Goal: Information Seeking & Learning: Learn about a topic

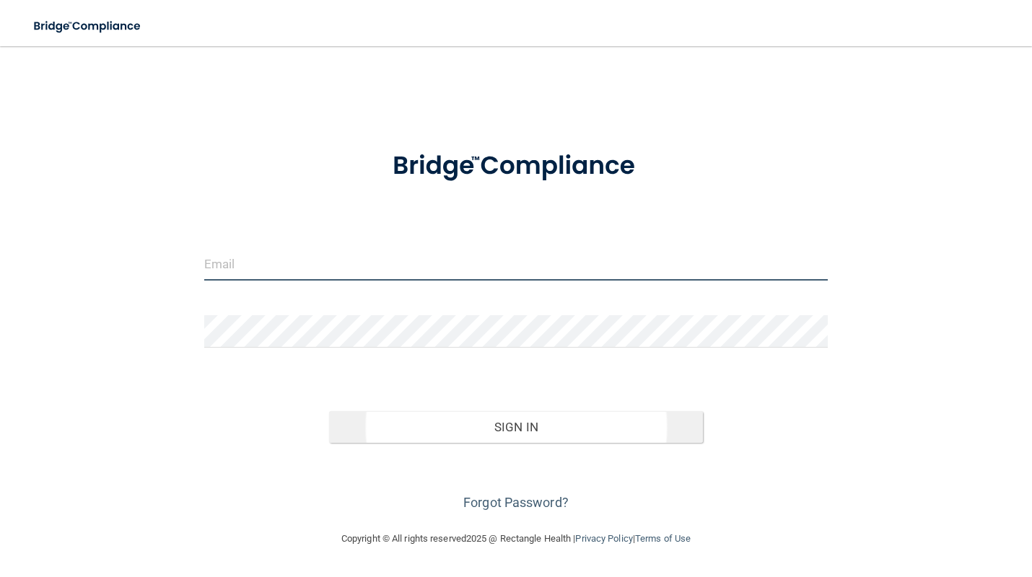
type input "[EMAIL_ADDRESS][DOMAIN_NAME]"
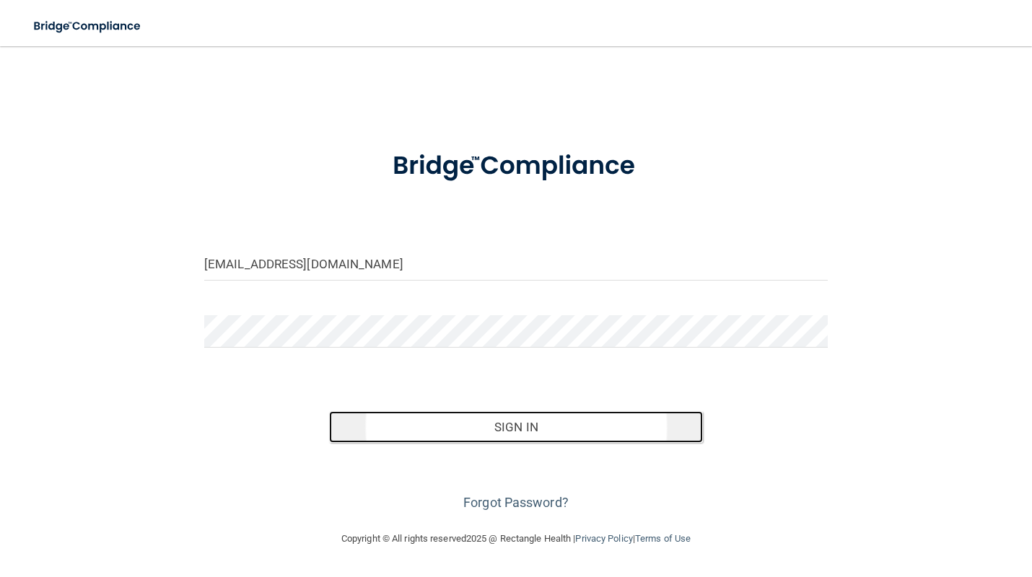
click at [469, 413] on button "Sign In" at bounding box center [516, 427] width 374 height 32
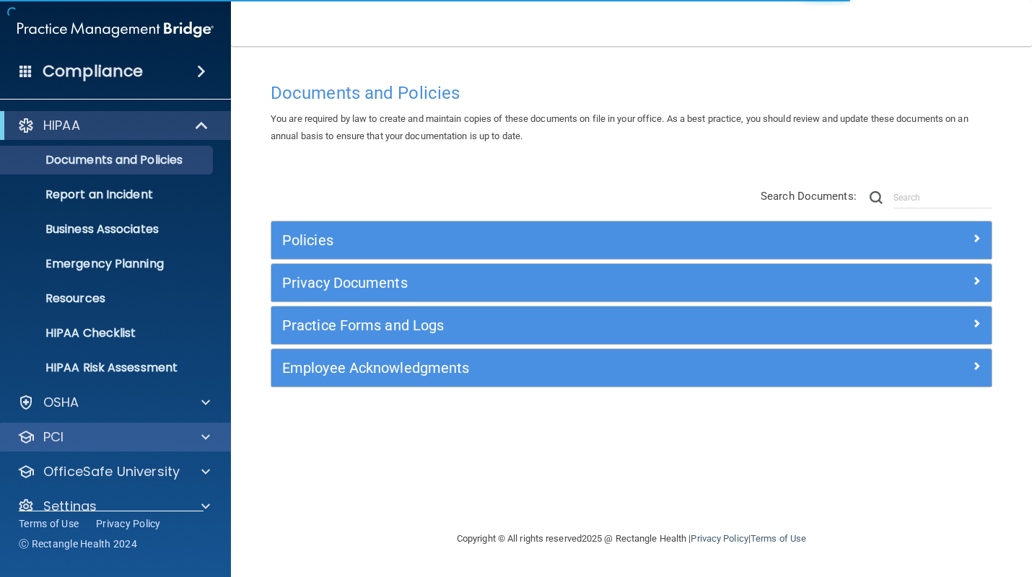
scroll to position [22, 0]
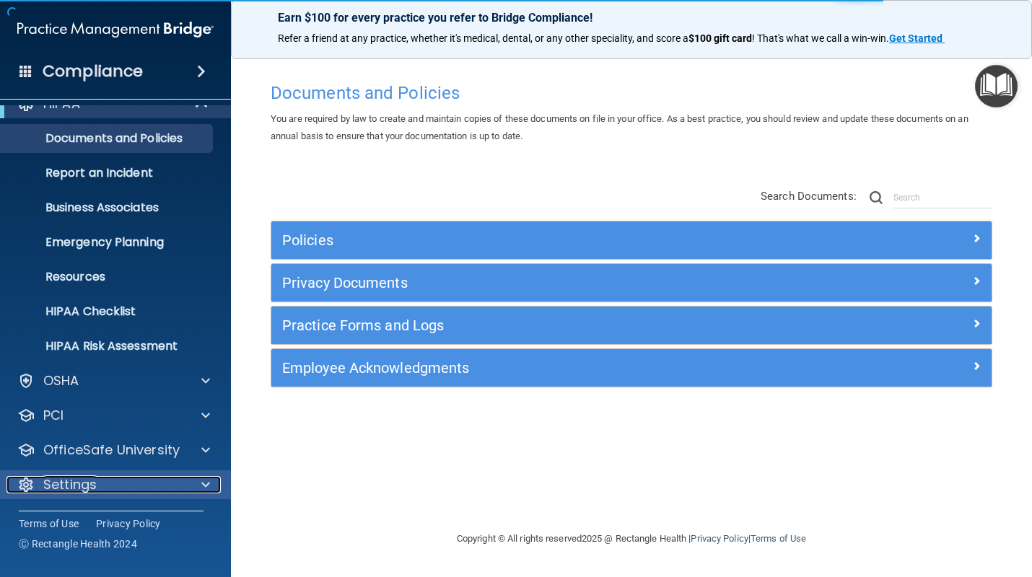
click at [82, 492] on p "Settings" at bounding box center [69, 484] width 53 height 17
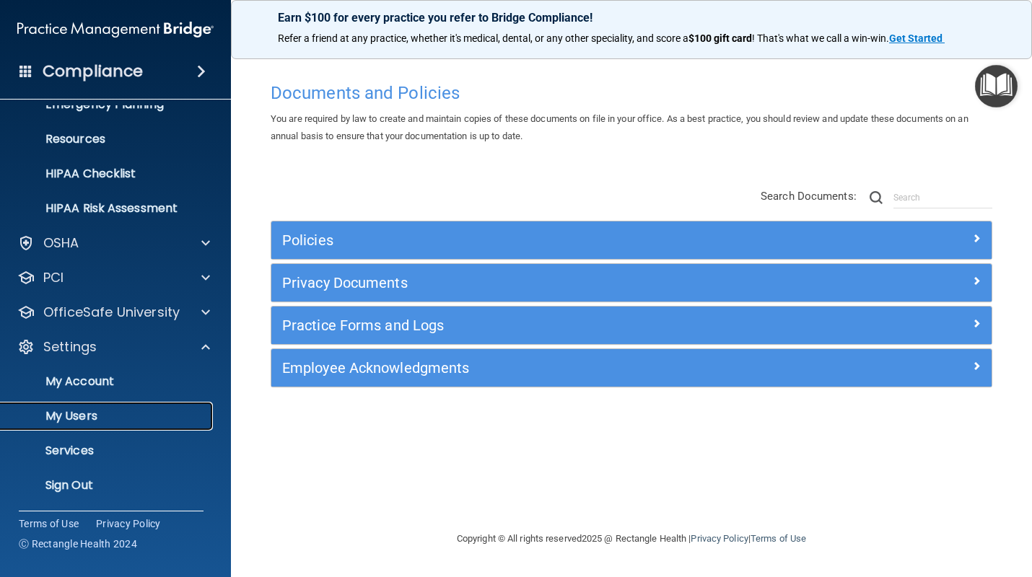
click at [80, 416] on p "My Users" at bounding box center [107, 416] width 197 height 14
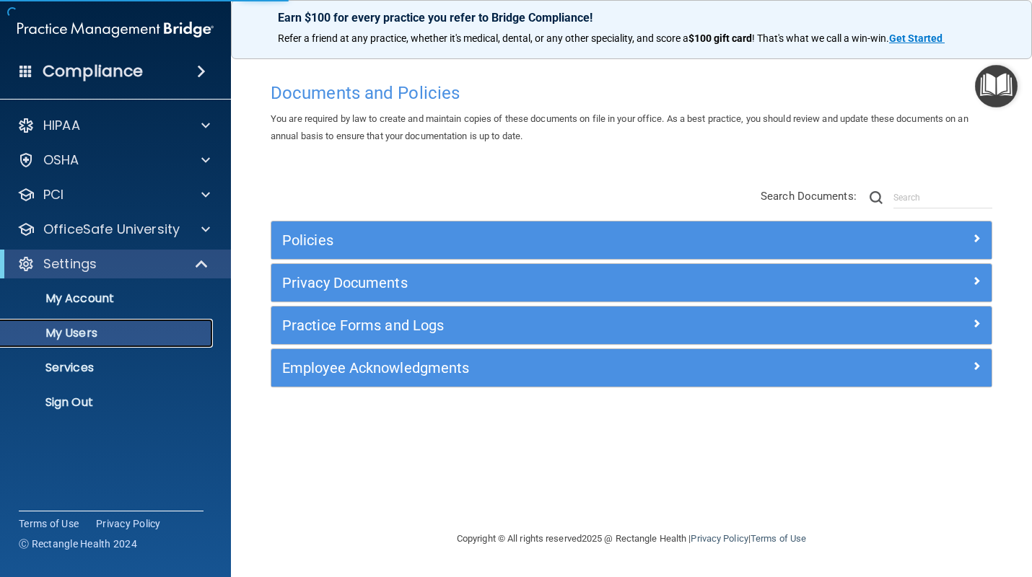
select select "20"
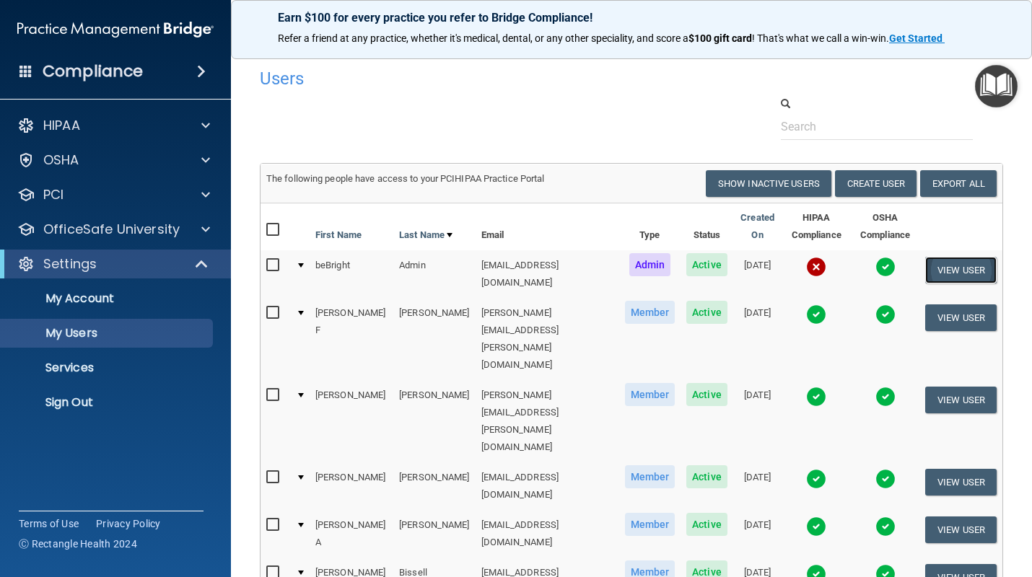
click at [975, 273] on button "View User" at bounding box center [960, 270] width 71 height 27
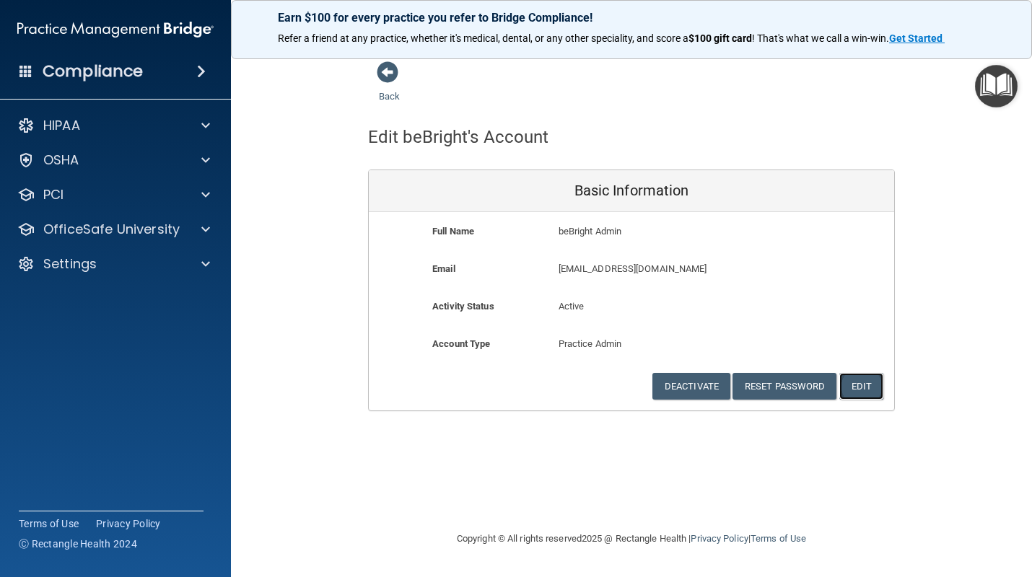
click at [862, 386] on button "Edit" at bounding box center [861, 386] width 44 height 27
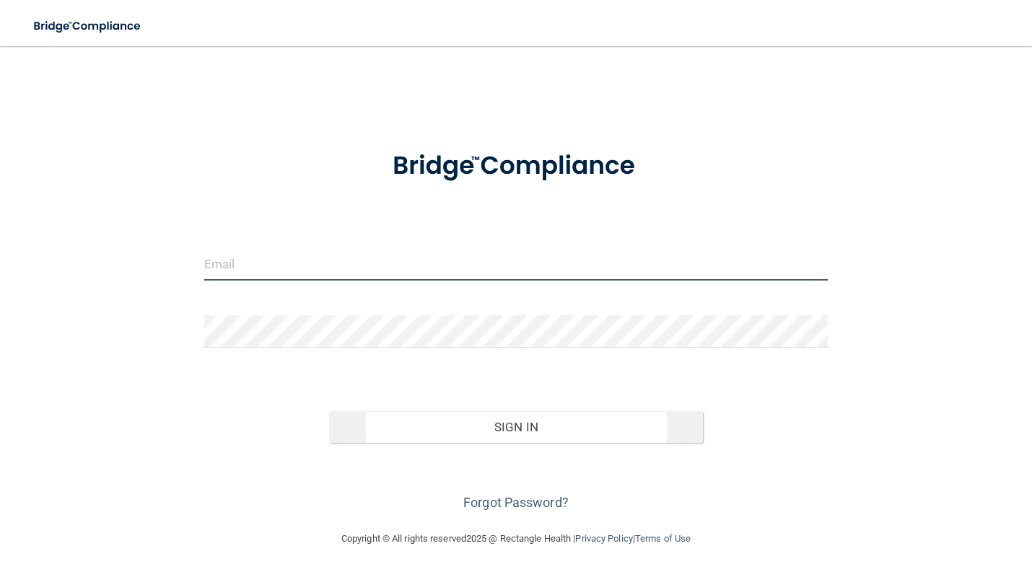
type input "[EMAIL_ADDRESS][DOMAIN_NAME]"
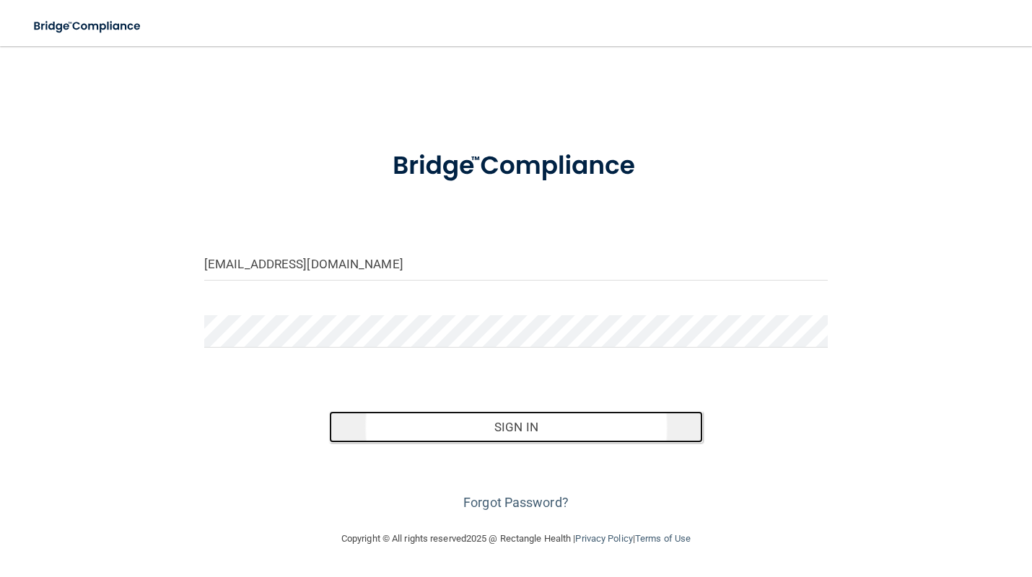
click at [520, 423] on button "Sign In" at bounding box center [516, 427] width 374 height 32
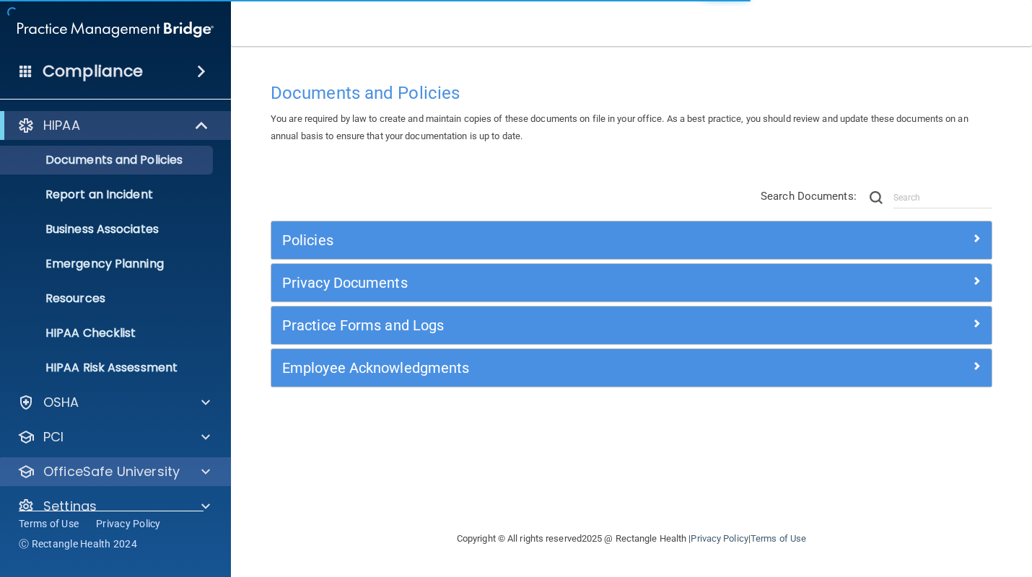
scroll to position [22, 0]
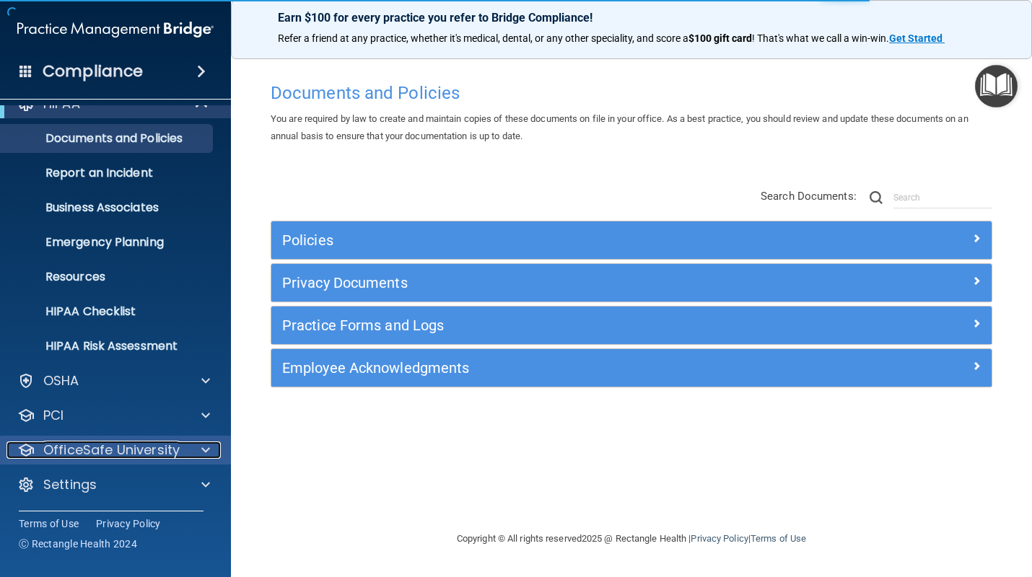
click at [115, 449] on p "OfficeSafe University" at bounding box center [111, 449] width 136 height 17
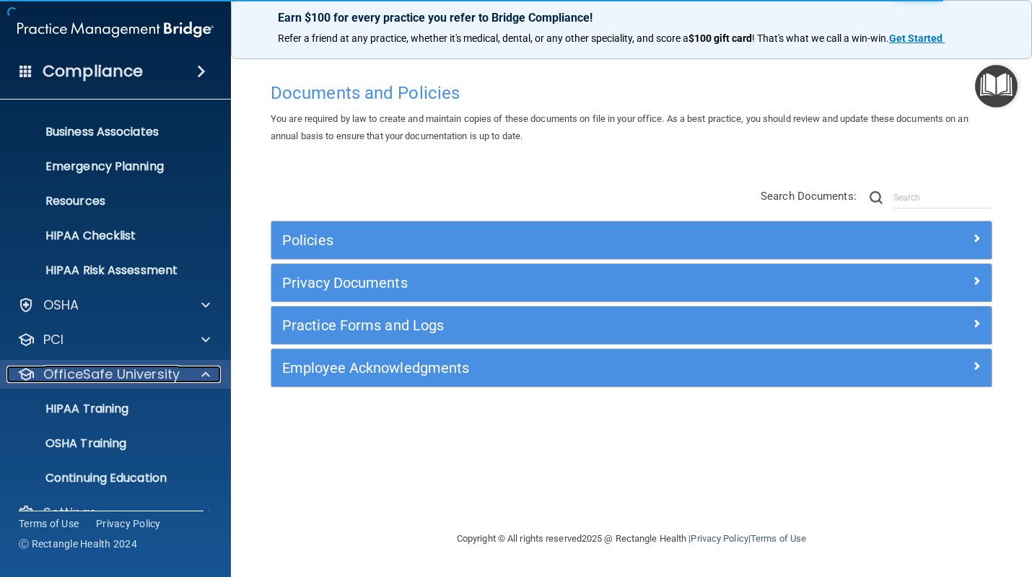
scroll to position [126, 0]
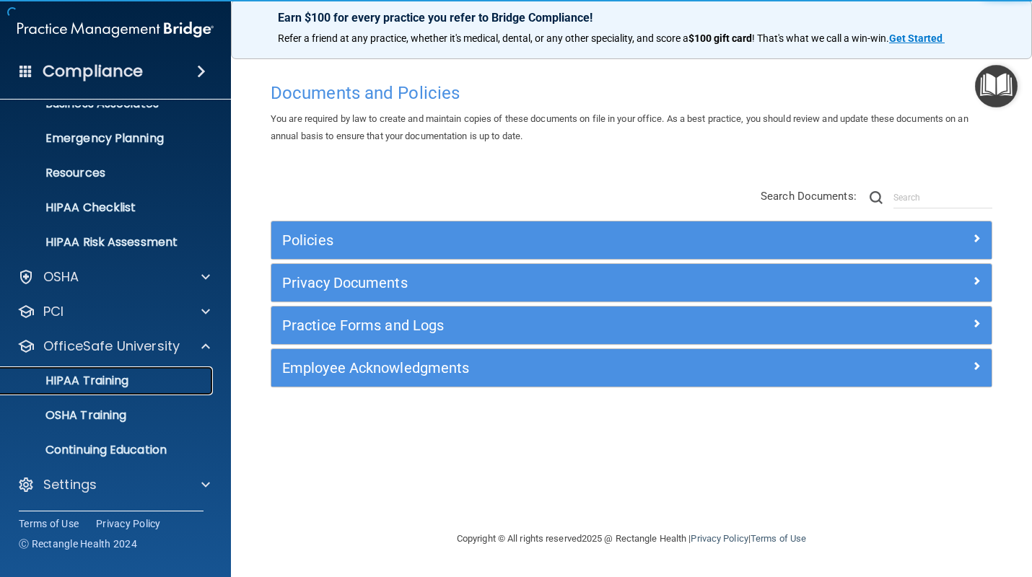
click at [116, 379] on p "HIPAA Training" at bounding box center [68, 381] width 119 height 14
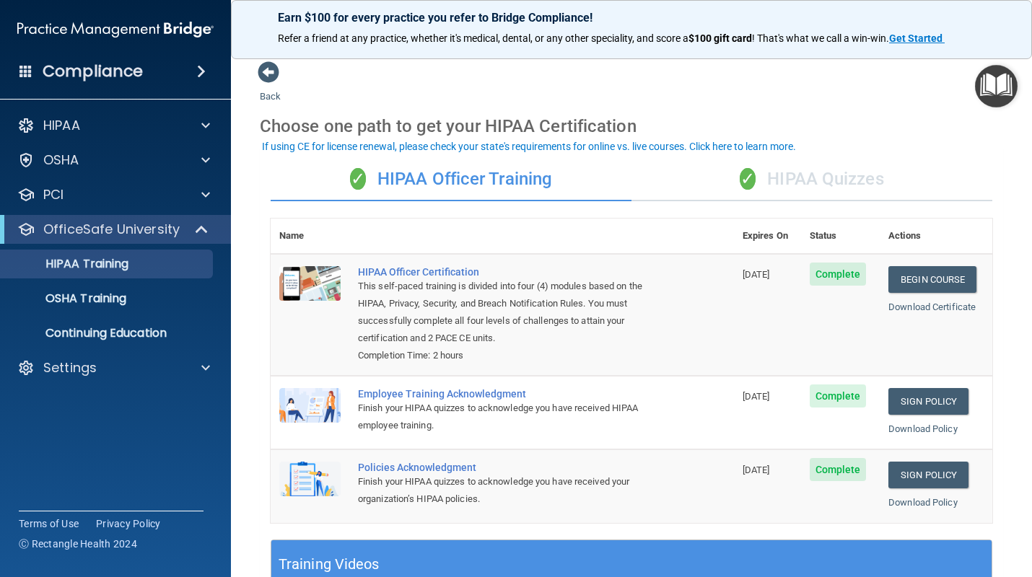
click at [753, 183] on span "✓" at bounding box center [747, 179] width 16 height 22
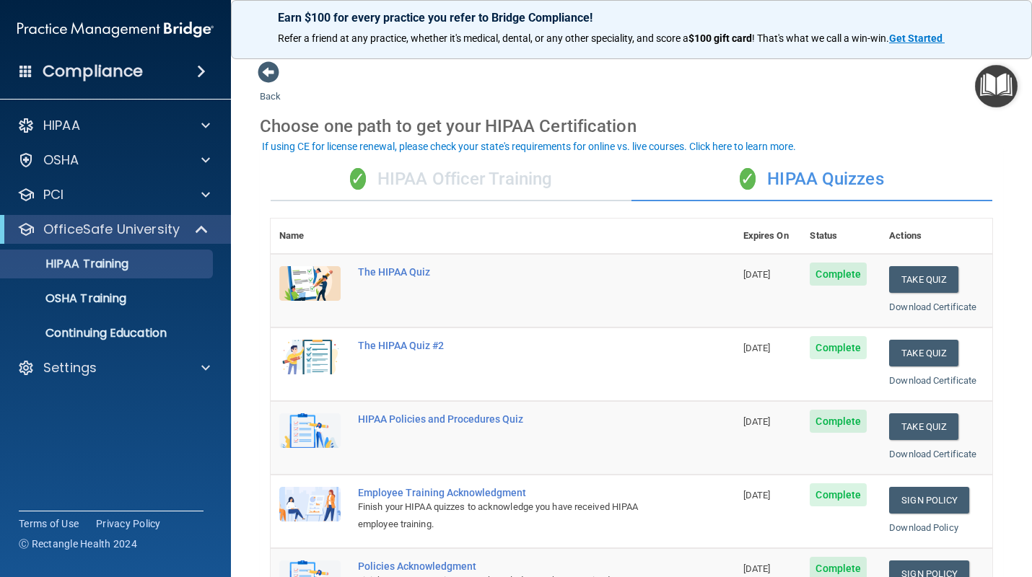
click at [427, 178] on div "✓ HIPAA Officer Training" at bounding box center [451, 179] width 361 height 43
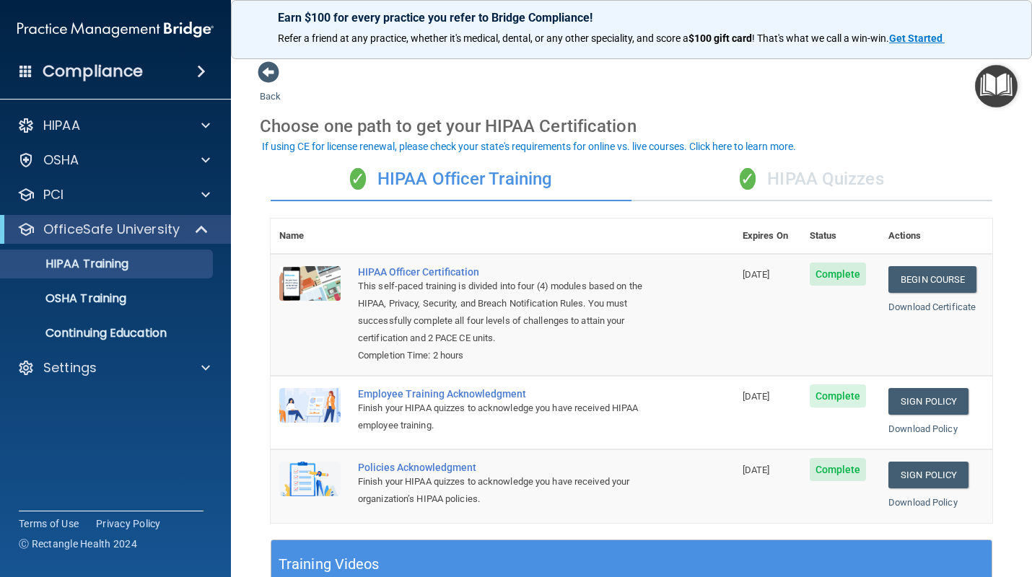
click at [801, 176] on div "✓ HIPAA Quizzes" at bounding box center [811, 179] width 361 height 43
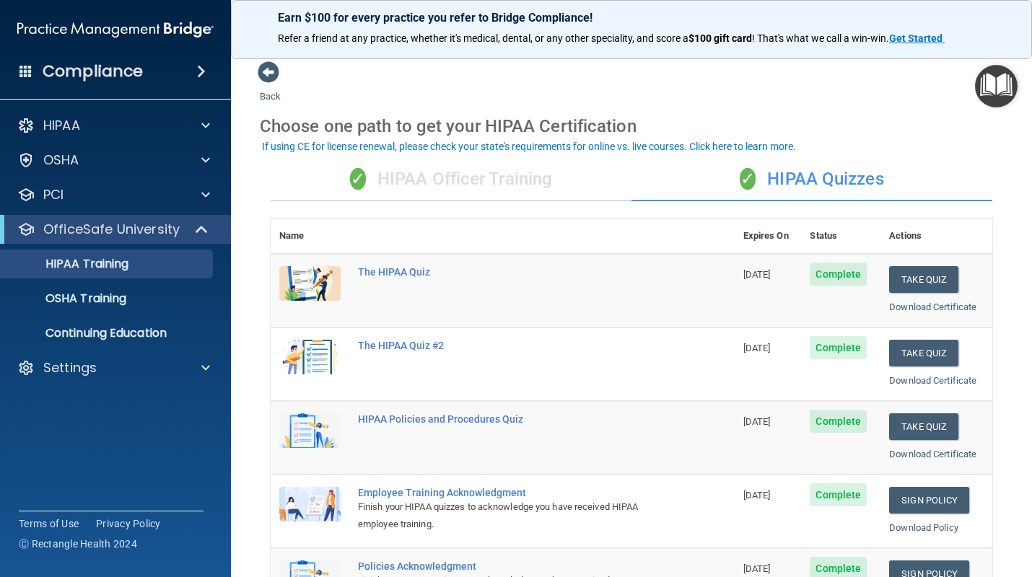
click at [830, 273] on span "Complete" at bounding box center [837, 274] width 57 height 23
click at [944, 280] on button "Take Quiz" at bounding box center [923, 279] width 69 height 27
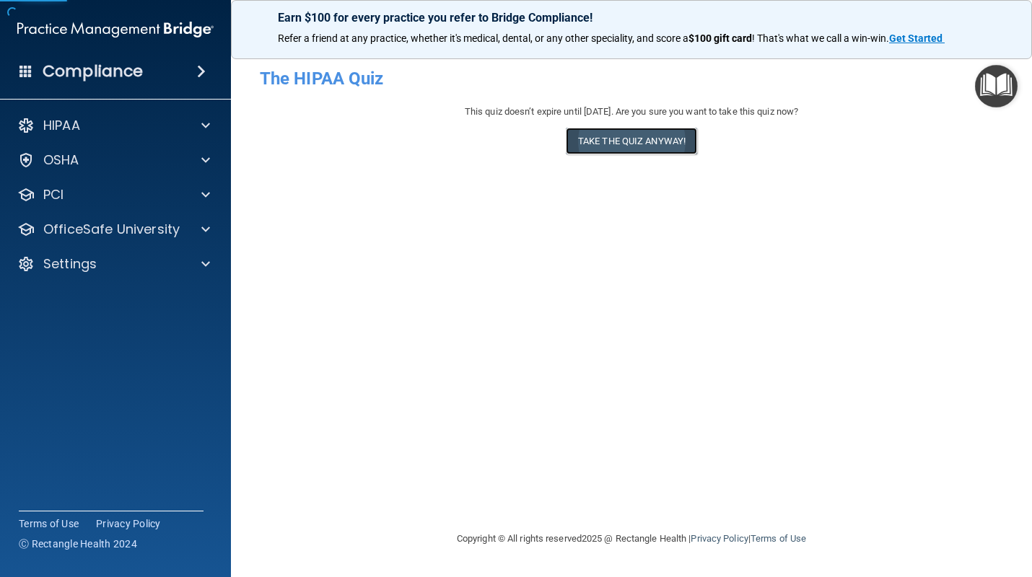
click at [655, 131] on button "Take the quiz anyway!" at bounding box center [631, 141] width 131 height 27
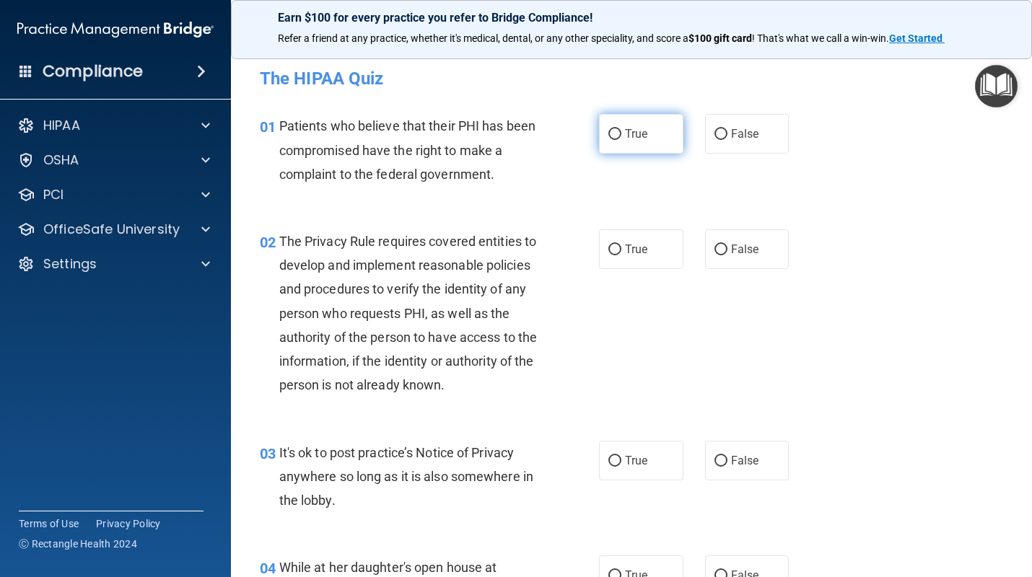
click at [620, 135] on input "True" at bounding box center [614, 134] width 13 height 11
radio input "true"
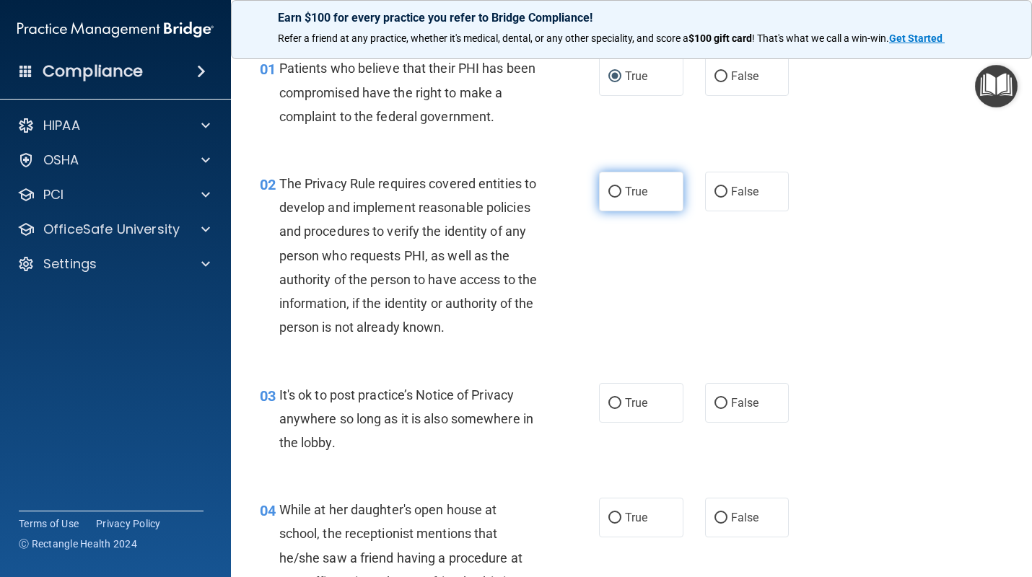
click at [616, 194] on input "True" at bounding box center [614, 192] width 13 height 11
radio input "true"
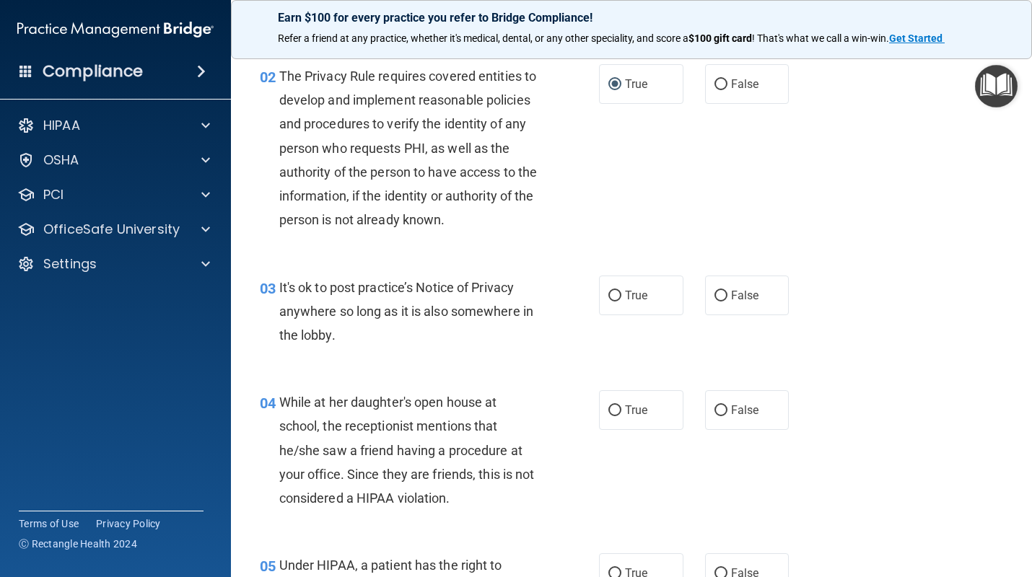
scroll to position [177, 0]
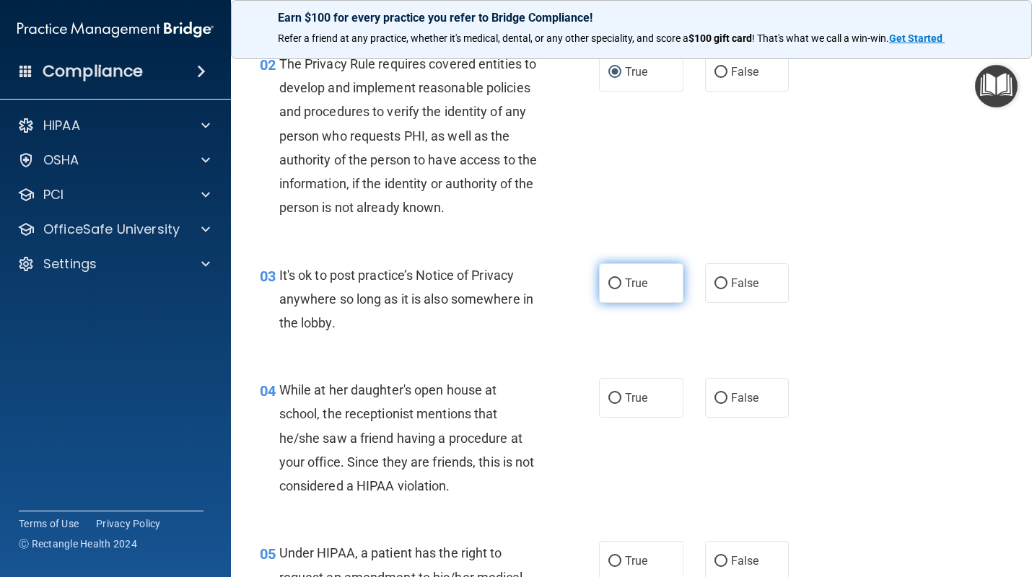
click at [621, 286] on label "True" at bounding box center [641, 283] width 84 height 40
click at [621, 286] on input "True" at bounding box center [614, 283] width 13 height 11
radio input "true"
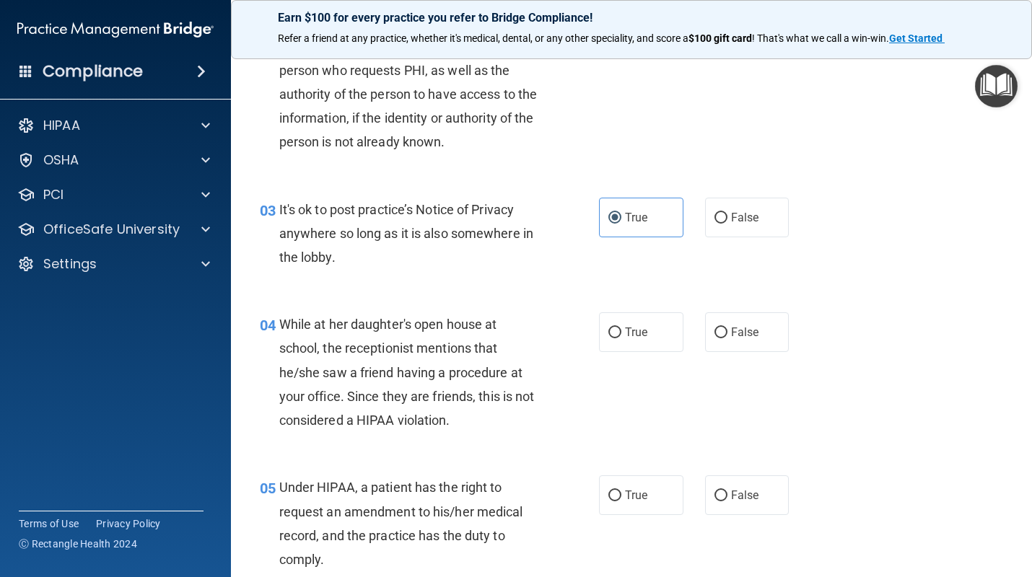
scroll to position [263, 0]
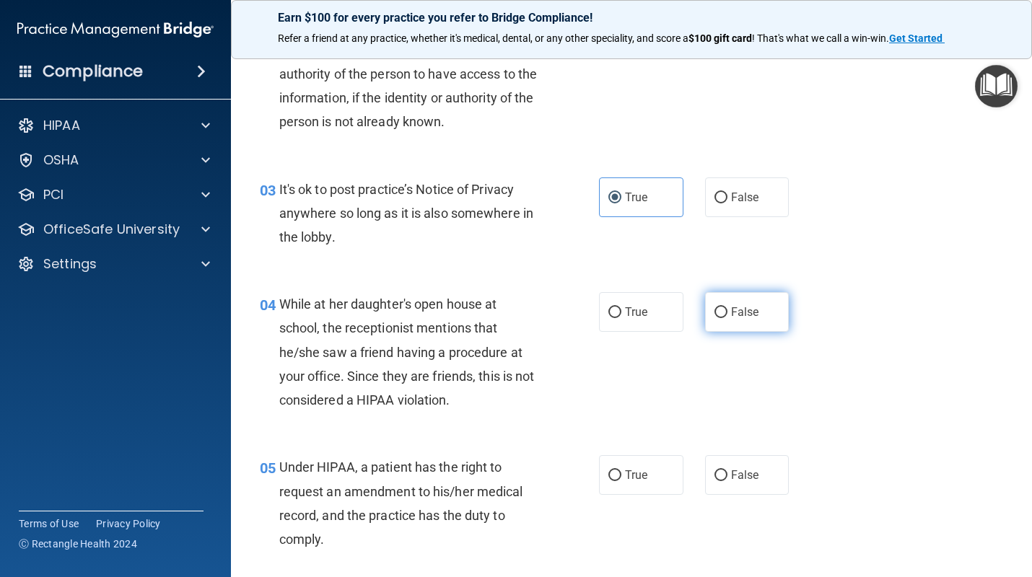
click at [721, 311] on input "False" at bounding box center [720, 312] width 13 height 11
radio input "true"
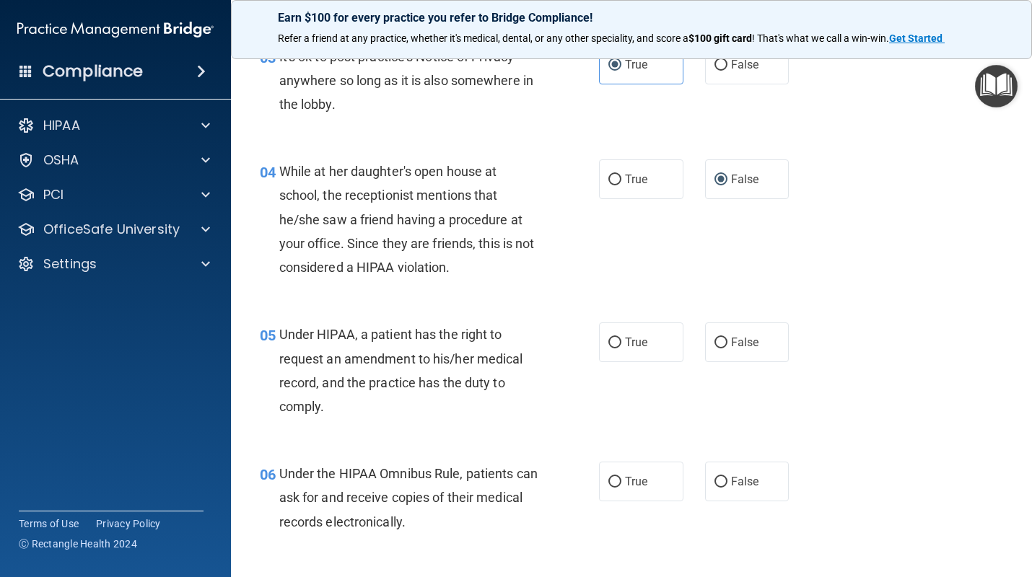
scroll to position [425, 0]
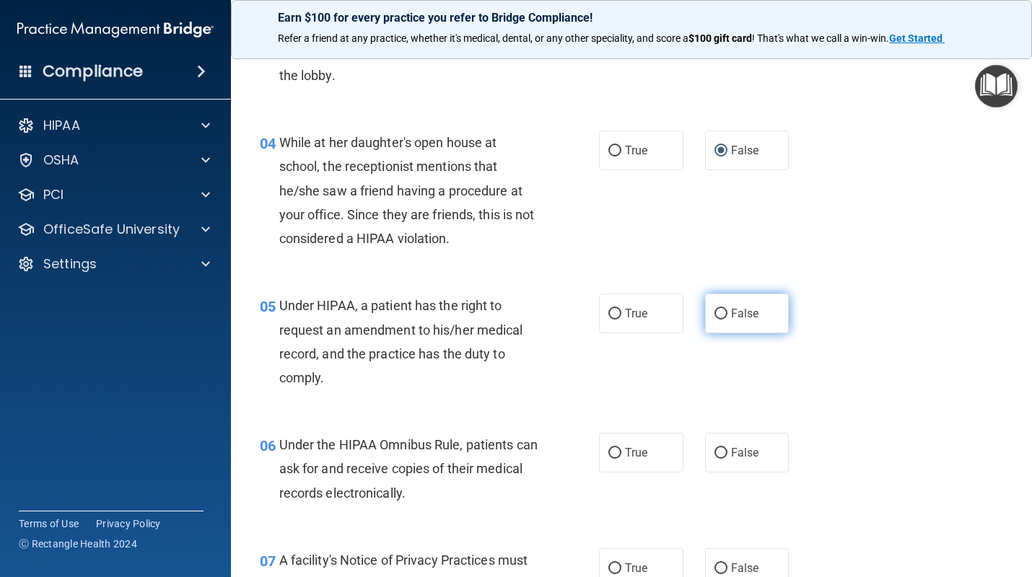
click at [720, 315] on input "False" at bounding box center [720, 314] width 13 height 11
radio input "true"
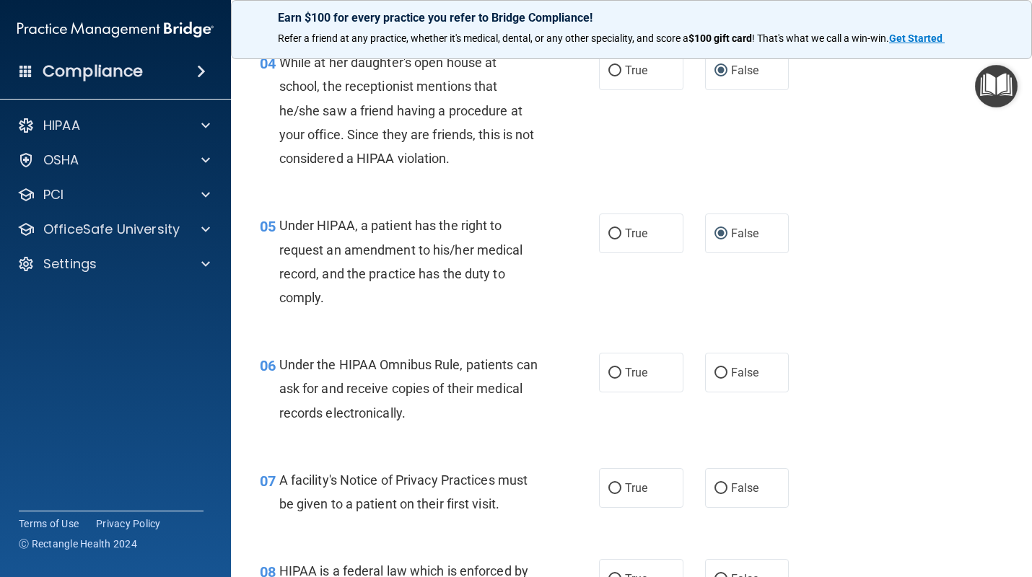
scroll to position [516, 0]
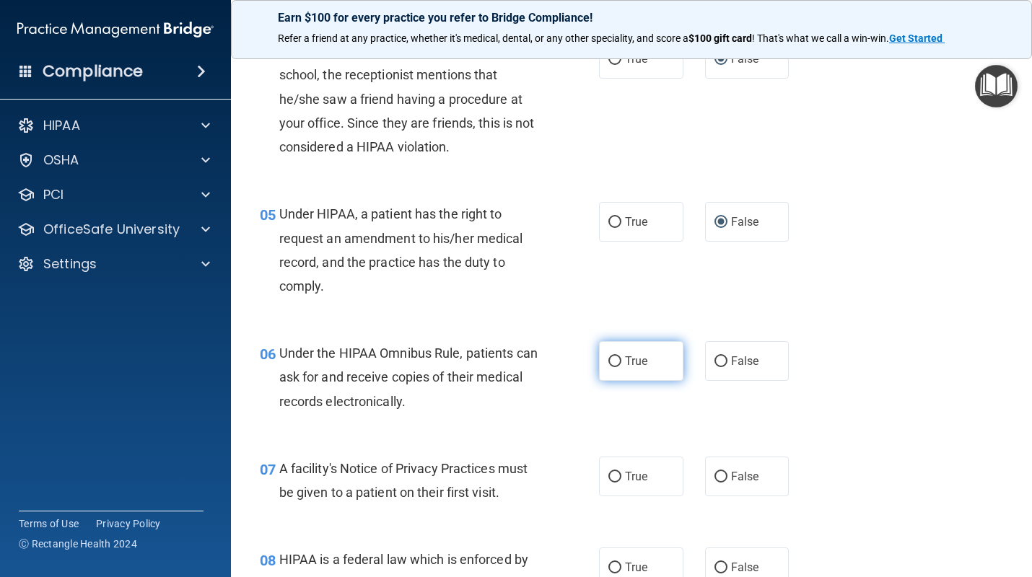
click at [617, 363] on input "True" at bounding box center [614, 361] width 13 height 11
radio input "true"
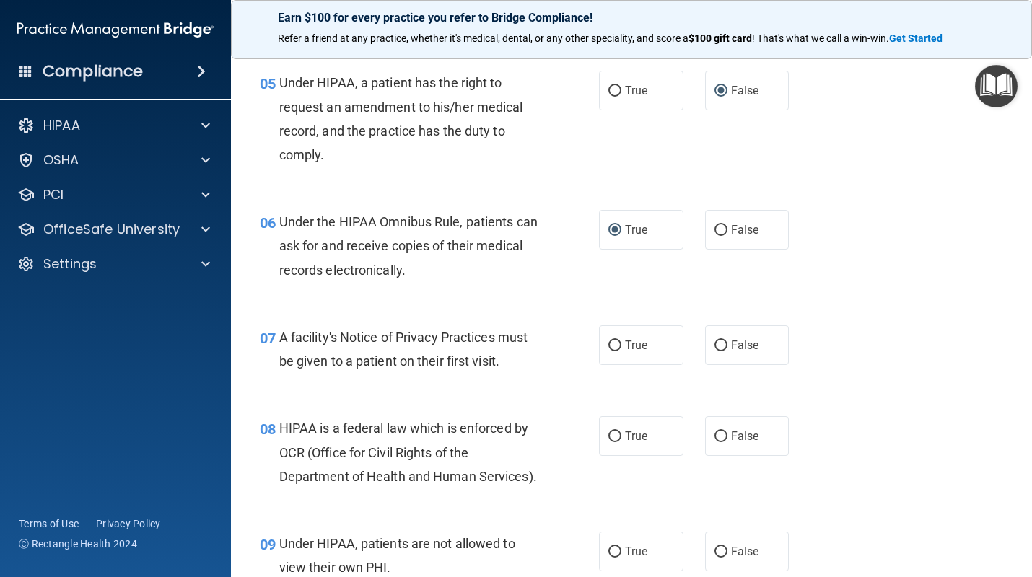
scroll to position [664, 0]
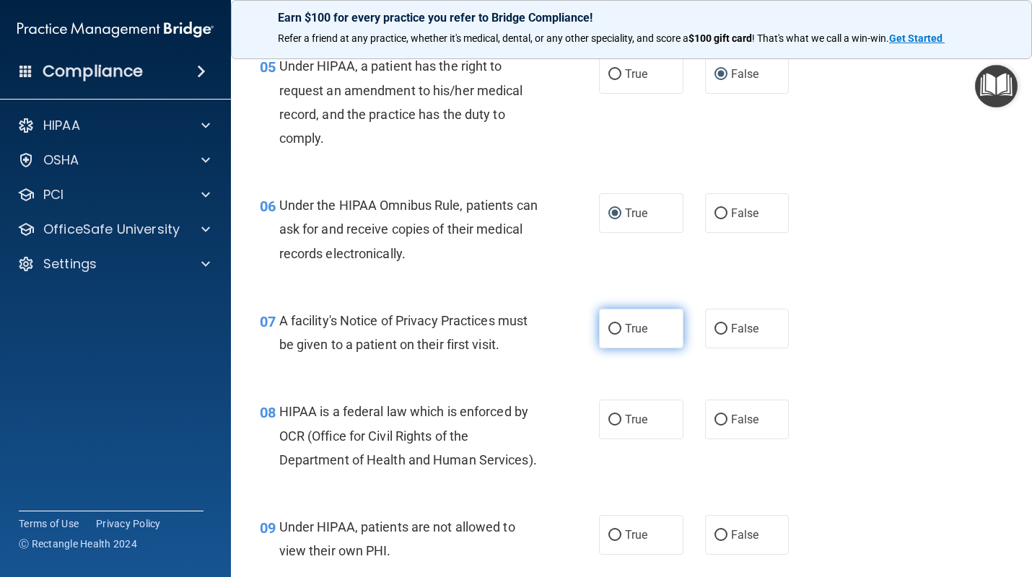
click at [615, 337] on label "True" at bounding box center [641, 329] width 84 height 40
click at [615, 335] on input "True" at bounding box center [614, 329] width 13 height 11
radio input "true"
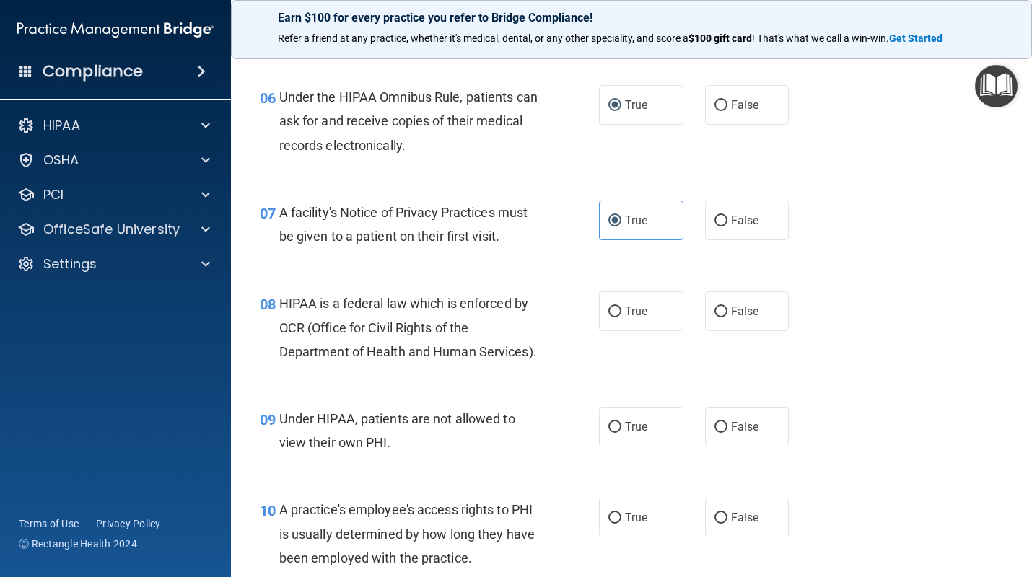
scroll to position [774, 0]
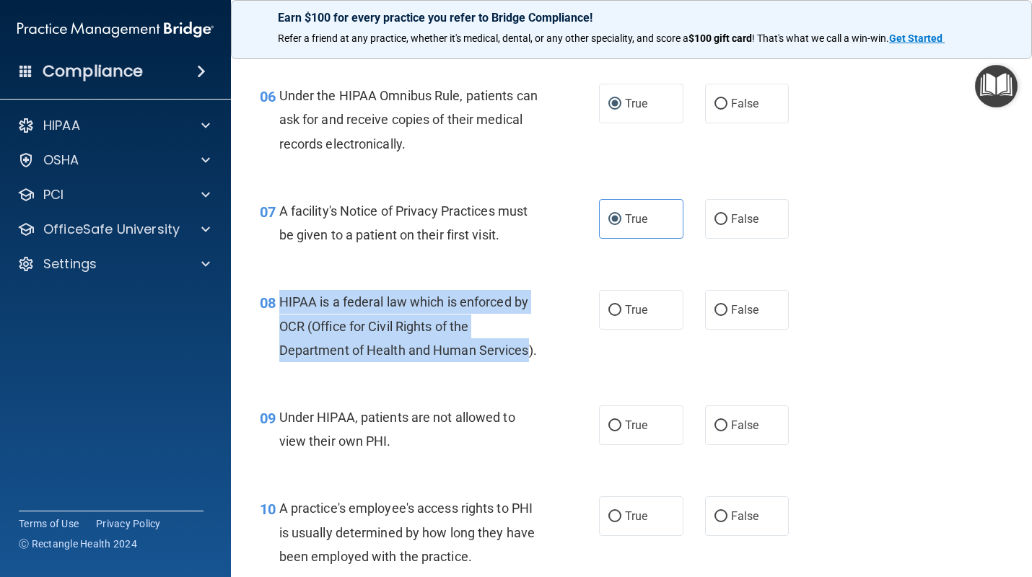
drag, startPoint x: 530, startPoint y: 349, endPoint x: 283, endPoint y: 297, distance: 252.8
click at [283, 297] on span "HIPAA is a federal law which is enforced by OCR (Office for Civil Rights of the…" at bounding box center [408, 325] width 258 height 63
copy span "HIPAA is a federal law which is enforced by OCR (Office for Civil Rights of the…"
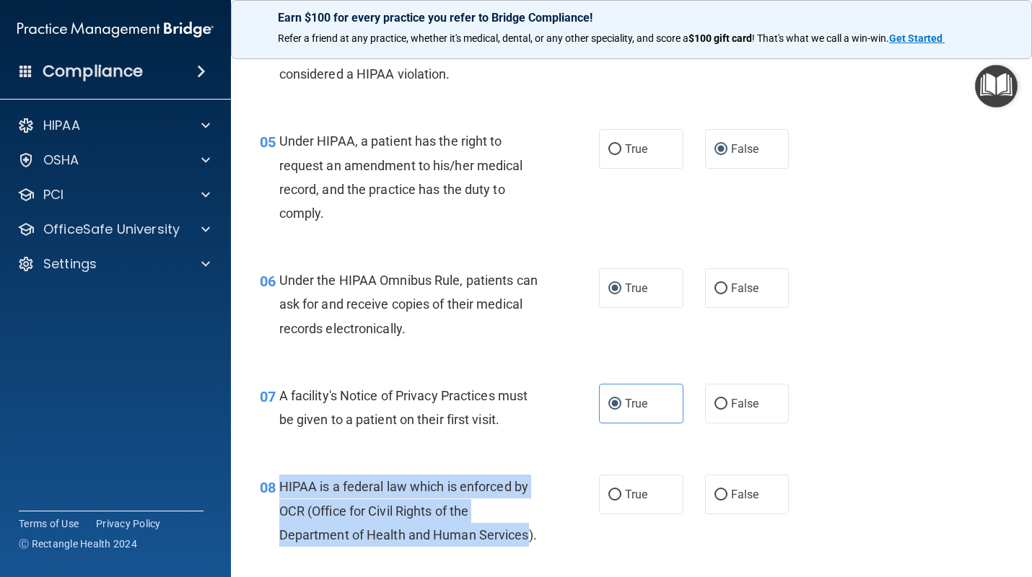
scroll to position [584, 0]
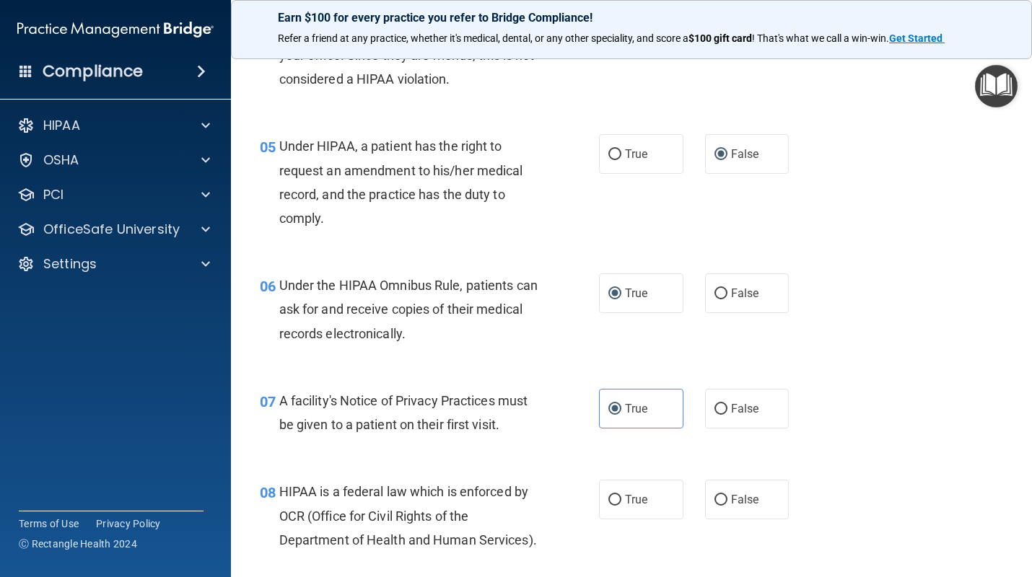
click at [348, 219] on div "Under HIPAA, a patient has the right to request an amendment to his/her medical…" at bounding box center [414, 182] width 271 height 96
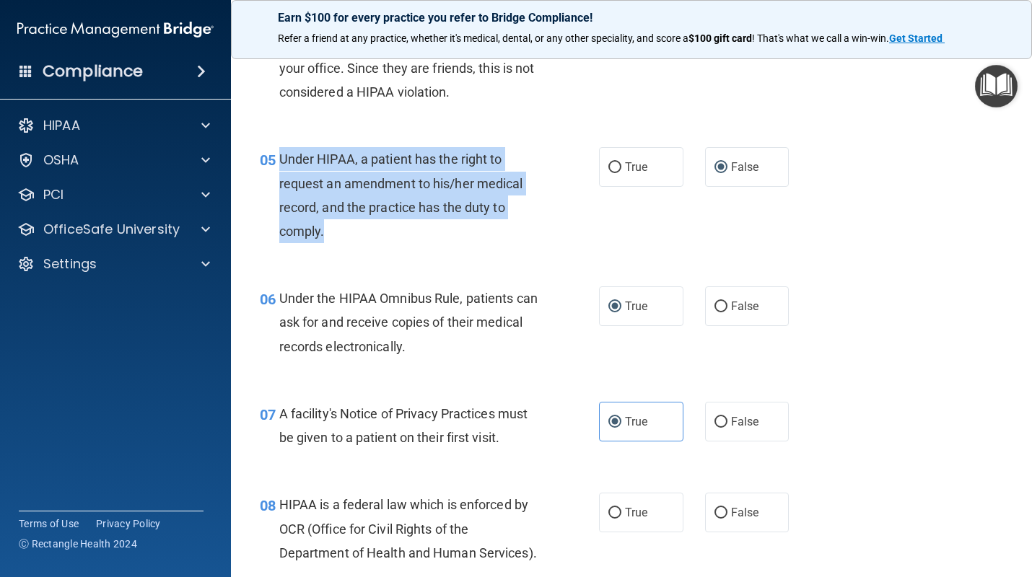
drag, startPoint x: 335, startPoint y: 234, endPoint x: 282, endPoint y: 162, distance: 89.3
click at [282, 162] on div "Under HIPAA, a patient has the right to request an amendment to his/her medical…" at bounding box center [414, 195] width 271 height 96
copy span "Under HIPAA, a patient has the right to request an amendment to his/her medical…"
click at [617, 167] on input "True" at bounding box center [614, 167] width 13 height 11
radio input "true"
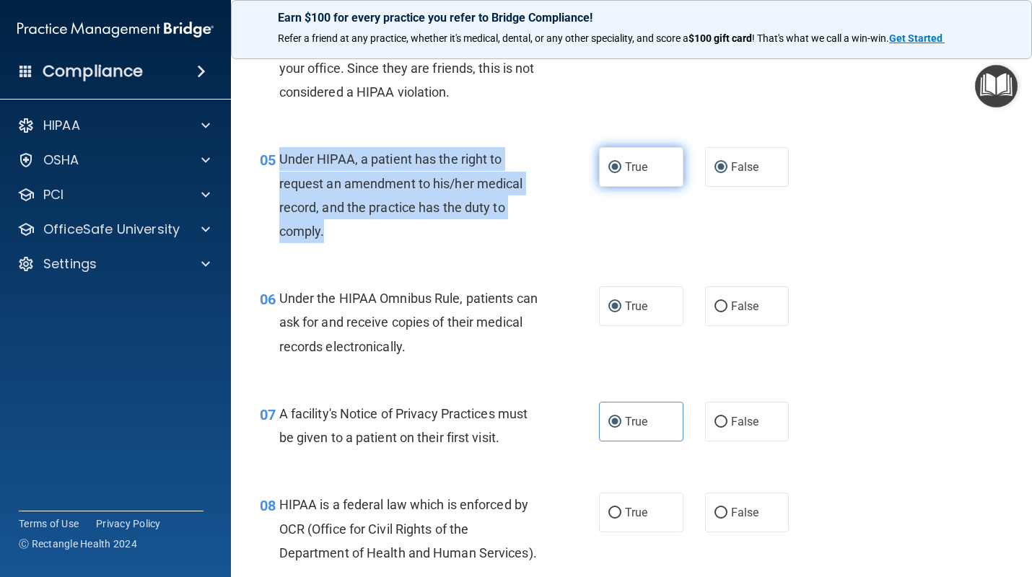
radio input "false"
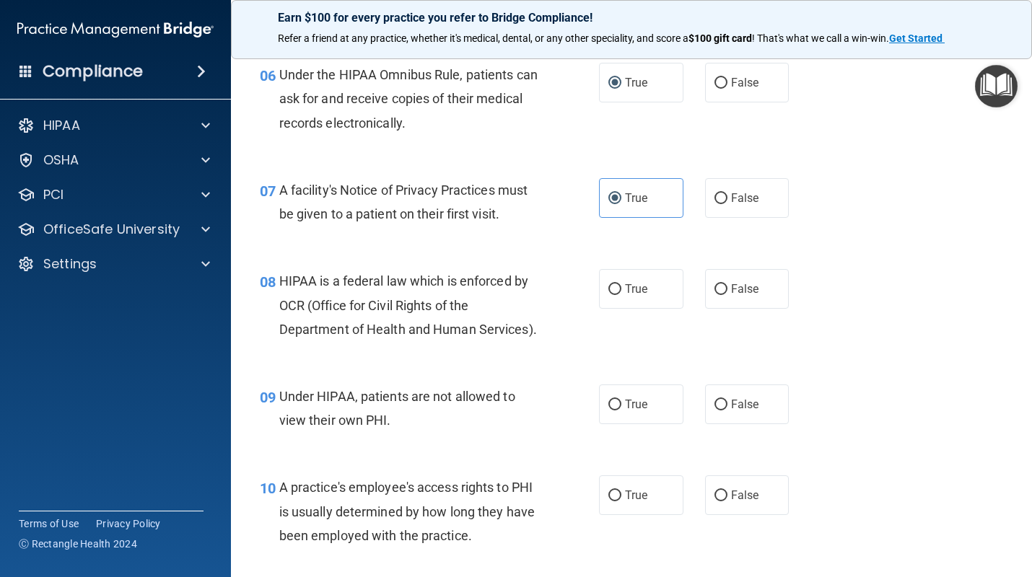
scroll to position [796, 0]
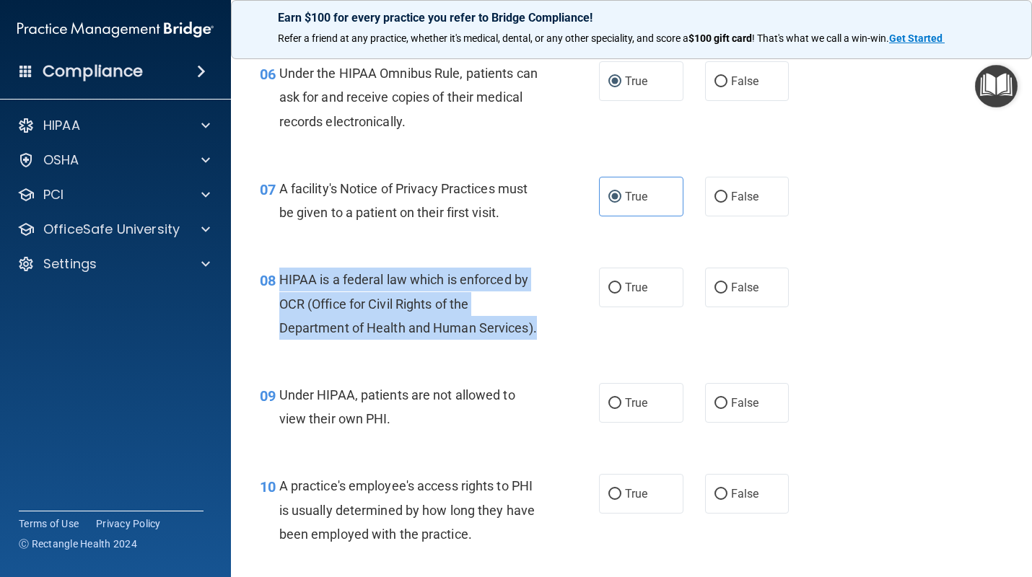
drag, startPoint x: 537, startPoint y: 335, endPoint x: 273, endPoint y: 289, distance: 267.3
click at [273, 289] on div "08 HIPAA is a federal law which is enforced by OCR (Office for Civil Rights of …" at bounding box center [429, 307] width 382 height 79
copy div "HIPAA is a federal law which is enforced by OCR (Office for Civil Rights of the…"
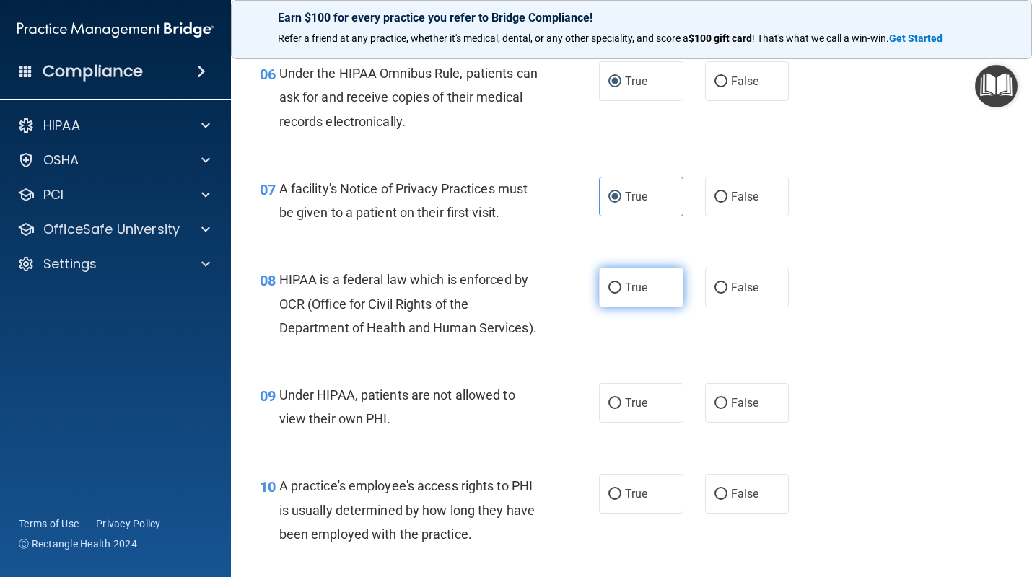
click at [615, 294] on label "True" at bounding box center [641, 288] width 84 height 40
click at [615, 294] on input "True" at bounding box center [614, 288] width 13 height 11
radio input "true"
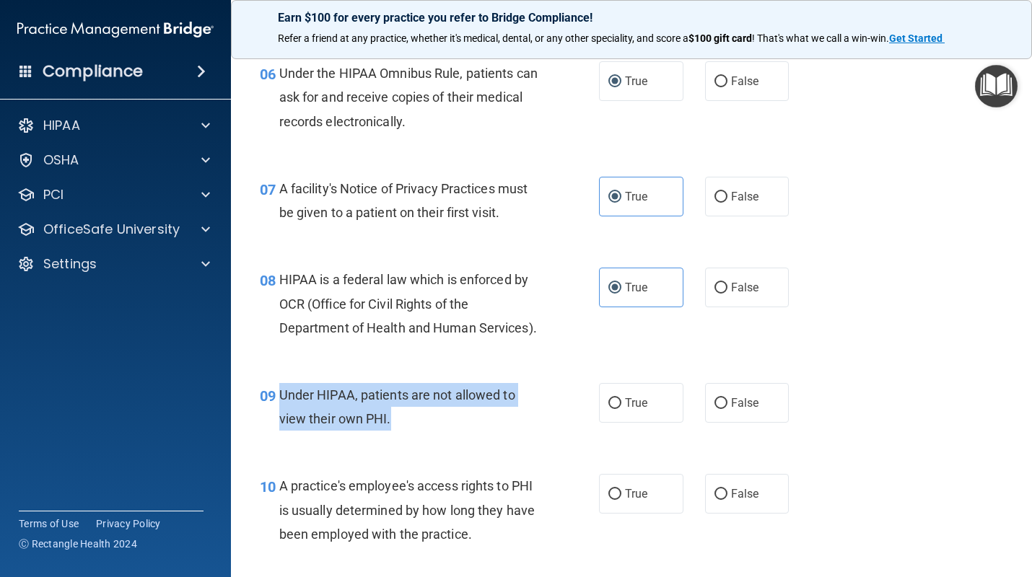
drag, startPoint x: 281, startPoint y: 394, endPoint x: 387, endPoint y: 432, distance: 112.7
click at [387, 432] on div "09 Under HIPAA, patients are not allowed to view their own PHI." at bounding box center [429, 410] width 382 height 55
copy span "Under HIPAA, patients are not allowed to view their own PHI."
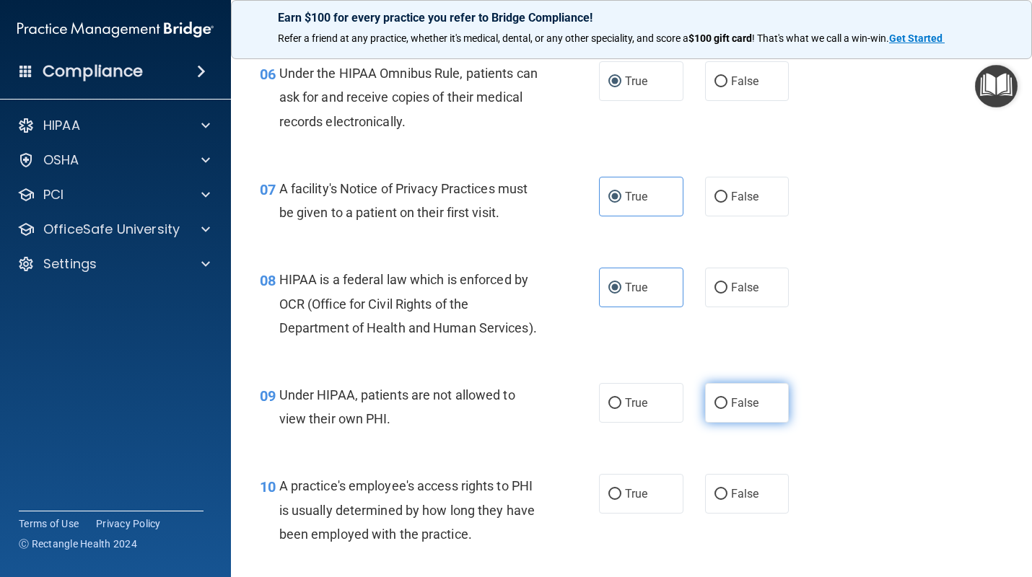
click at [718, 410] on label "False" at bounding box center [747, 403] width 84 height 40
click at [718, 409] on input "False" at bounding box center [720, 403] width 13 height 11
radio input "true"
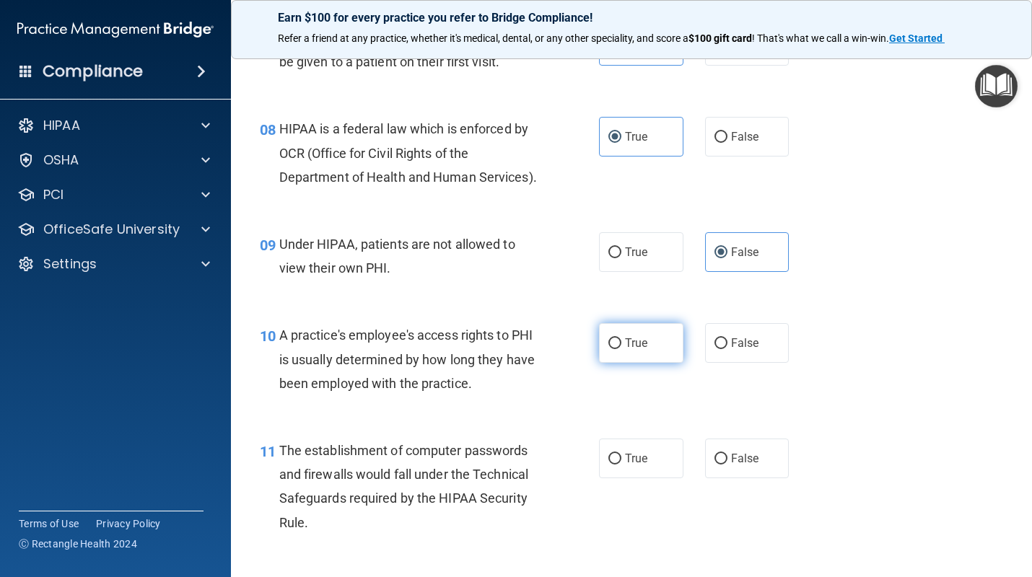
scroll to position [987, 0]
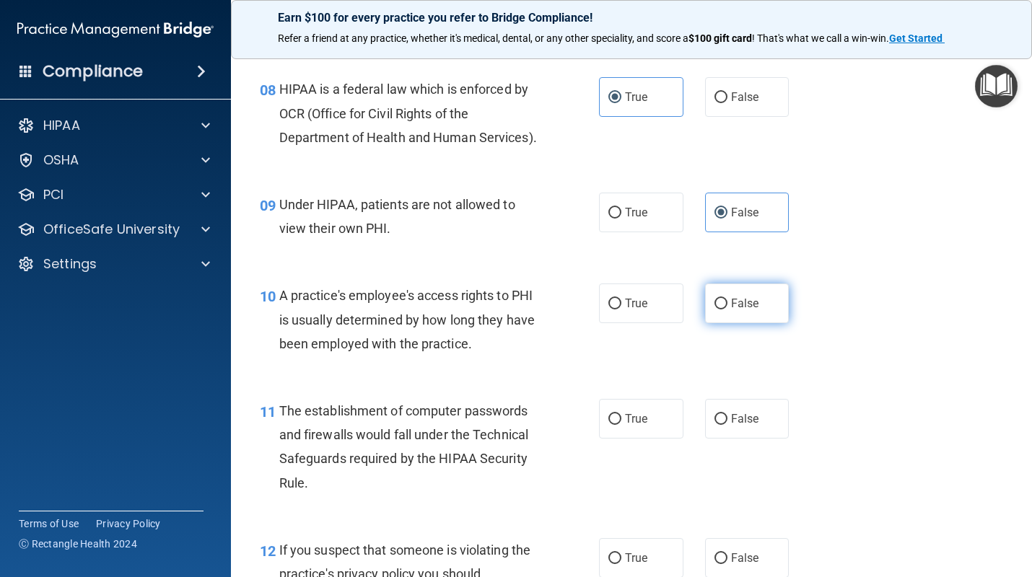
click at [716, 307] on input "False" at bounding box center [720, 304] width 13 height 11
radio input "true"
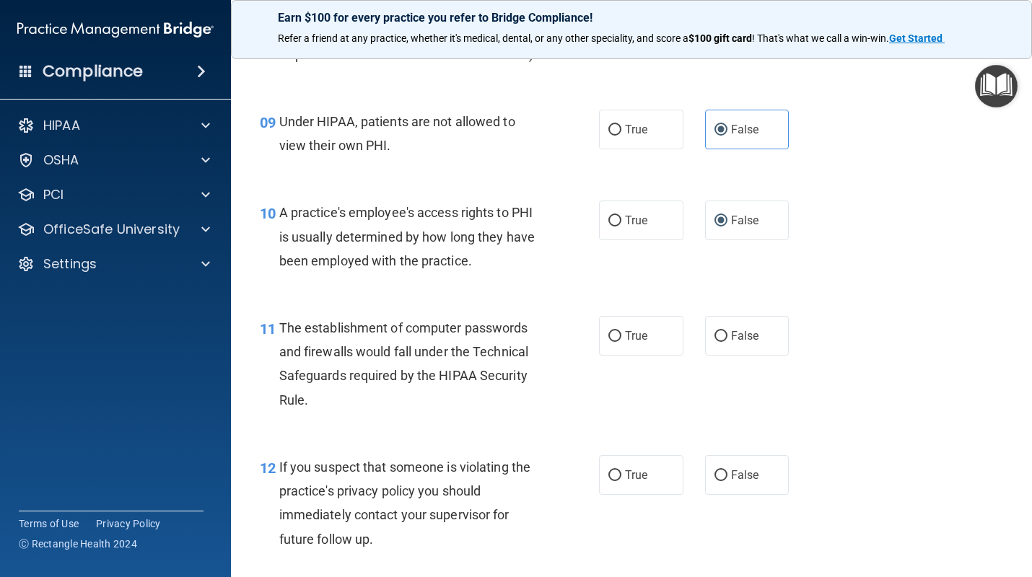
scroll to position [1076, 0]
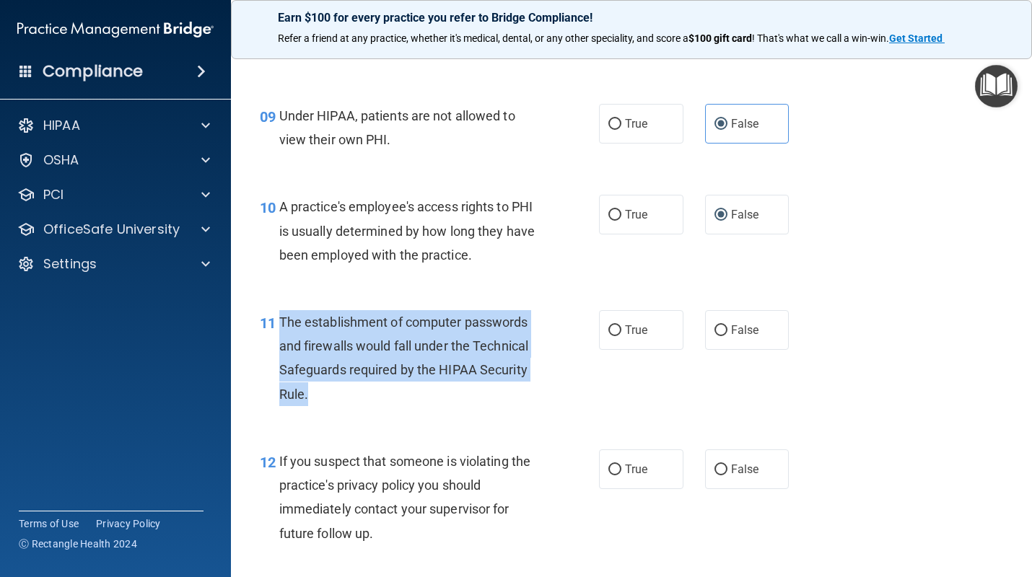
drag, startPoint x: 328, startPoint y: 392, endPoint x: 282, endPoint y: 326, distance: 80.8
click at [282, 326] on div "The establishment of computer passwords and firewalls would fall under the Tech…" at bounding box center [414, 358] width 271 height 96
copy span "The establishment of computer passwords and firewalls would fall under the Tech…"
click at [613, 329] on input "True" at bounding box center [614, 330] width 13 height 11
radio input "true"
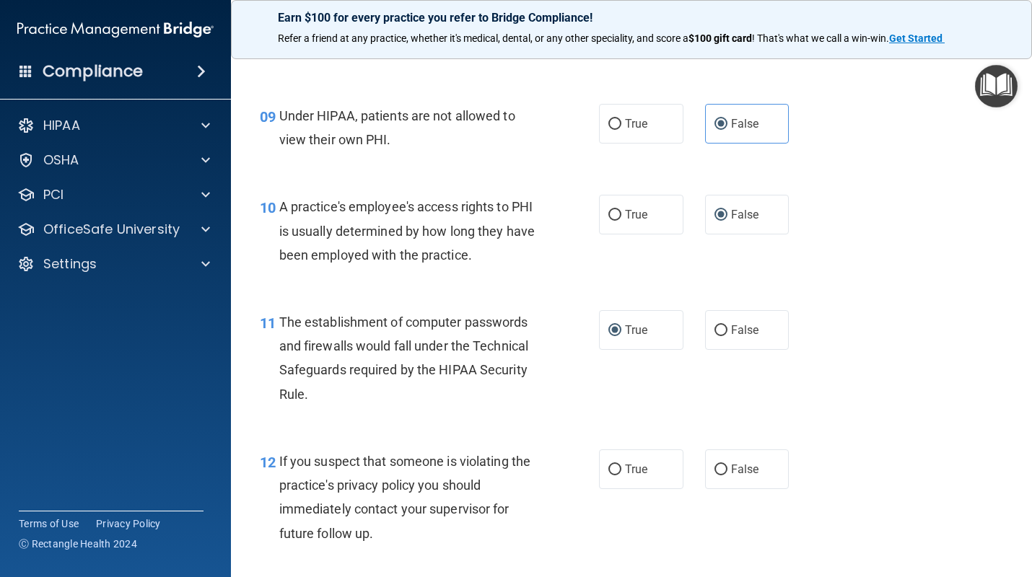
click at [478, 456] on span "If you suspect that someone is violating the practice's privacy policy you shou…" at bounding box center [404, 497] width 251 height 87
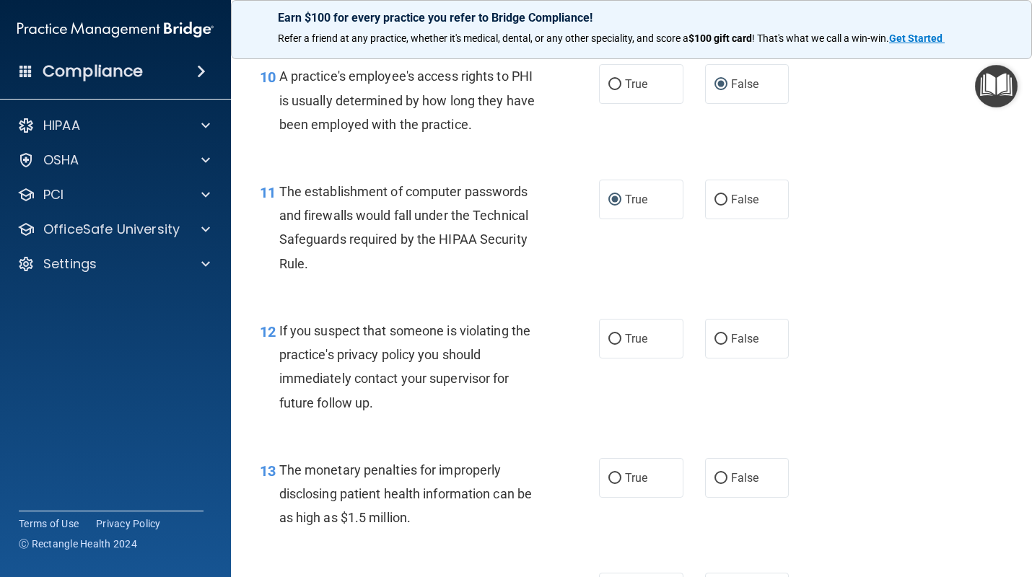
scroll to position [1210, 0]
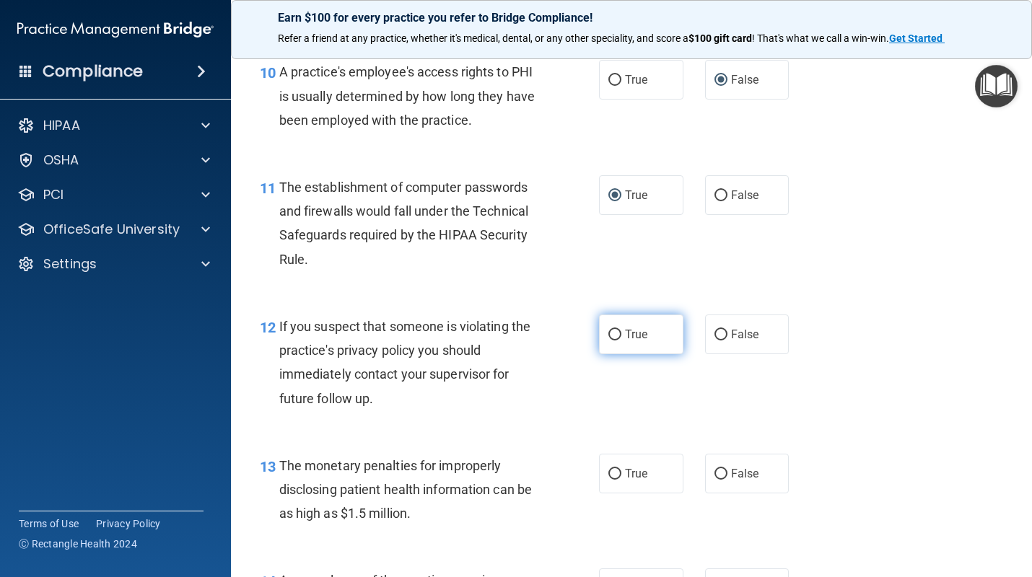
click at [620, 330] on input "True" at bounding box center [614, 335] width 13 height 11
radio input "true"
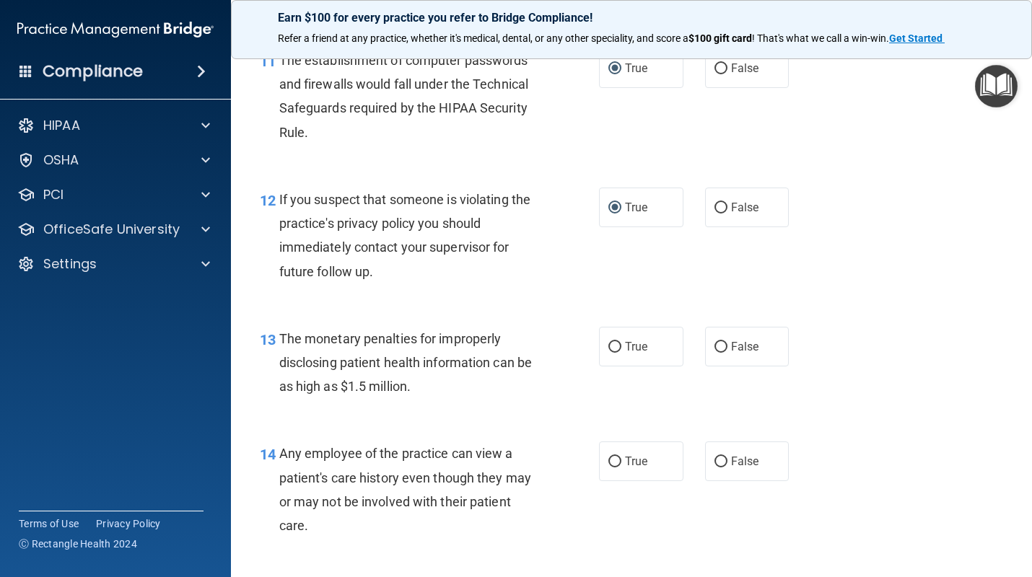
scroll to position [1364, 0]
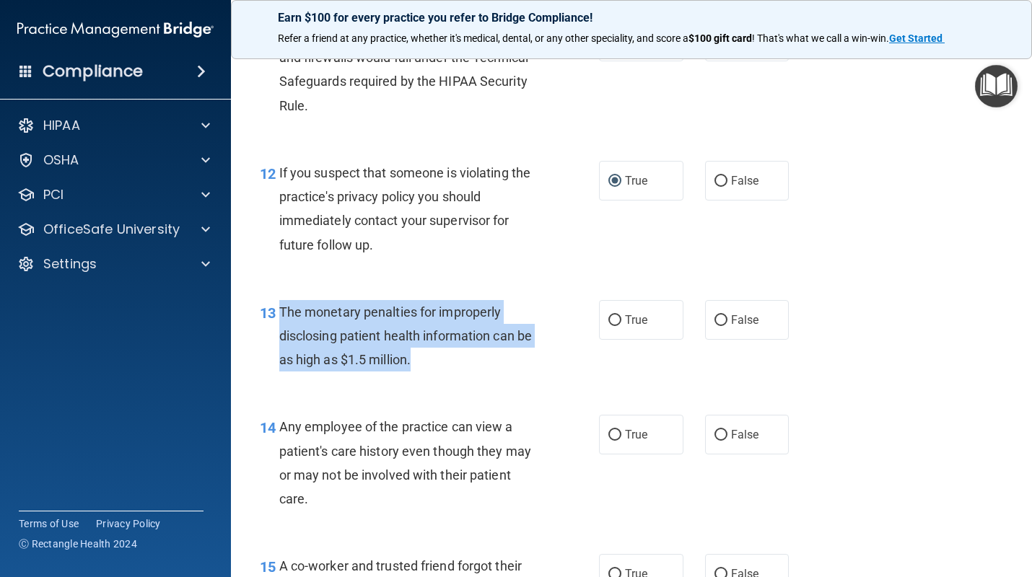
drag, startPoint x: 416, startPoint y: 364, endPoint x: 258, endPoint y: 327, distance: 162.2
click at [258, 327] on div "13 The monetary penalties for improperly disclosing patient health information …" at bounding box center [429, 339] width 382 height 79
copy div "The monetary penalties for improperly disclosing patient health information can…"
click at [615, 317] on input "True" at bounding box center [614, 320] width 13 height 11
radio input "true"
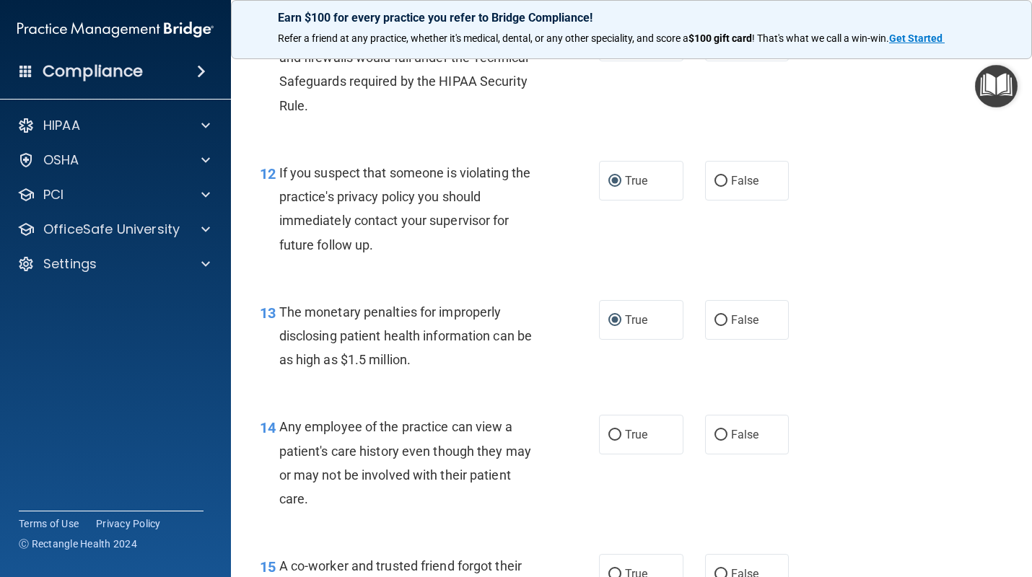
click at [530, 474] on div "Any employee of the practice can view a patient's care history even though they…" at bounding box center [414, 463] width 271 height 96
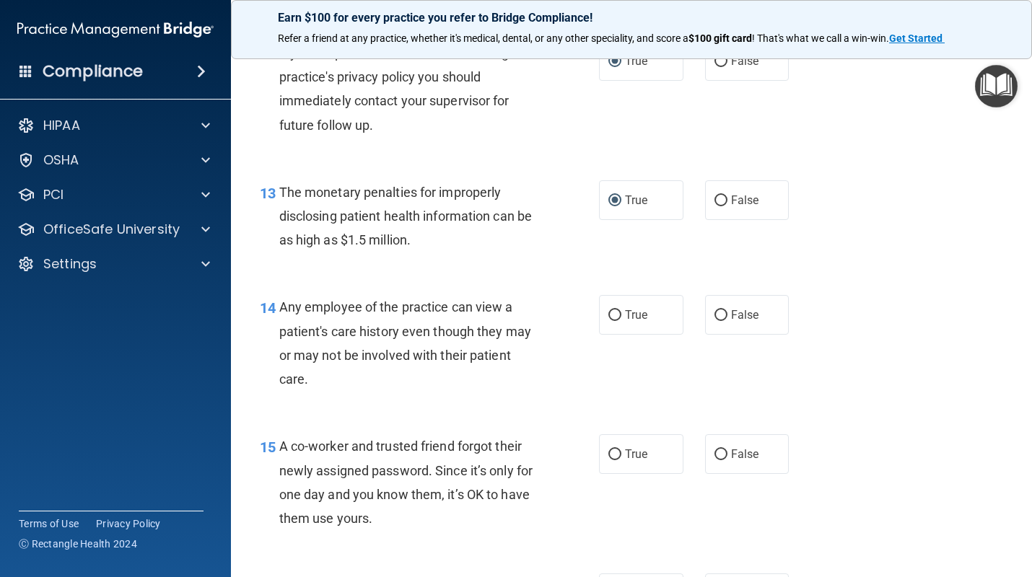
scroll to position [1496, 0]
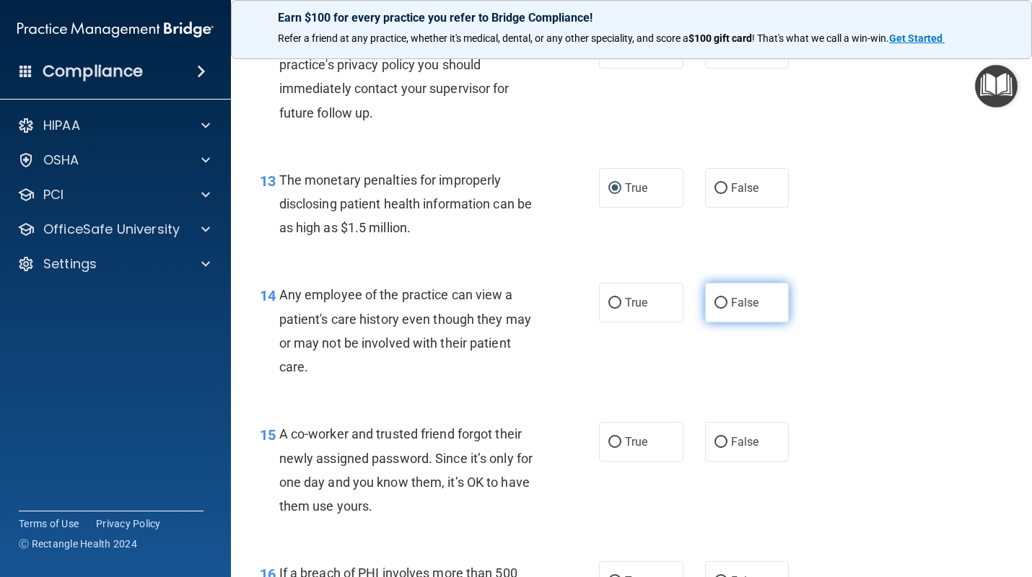
click at [716, 302] on input "False" at bounding box center [720, 303] width 13 height 11
radio input "true"
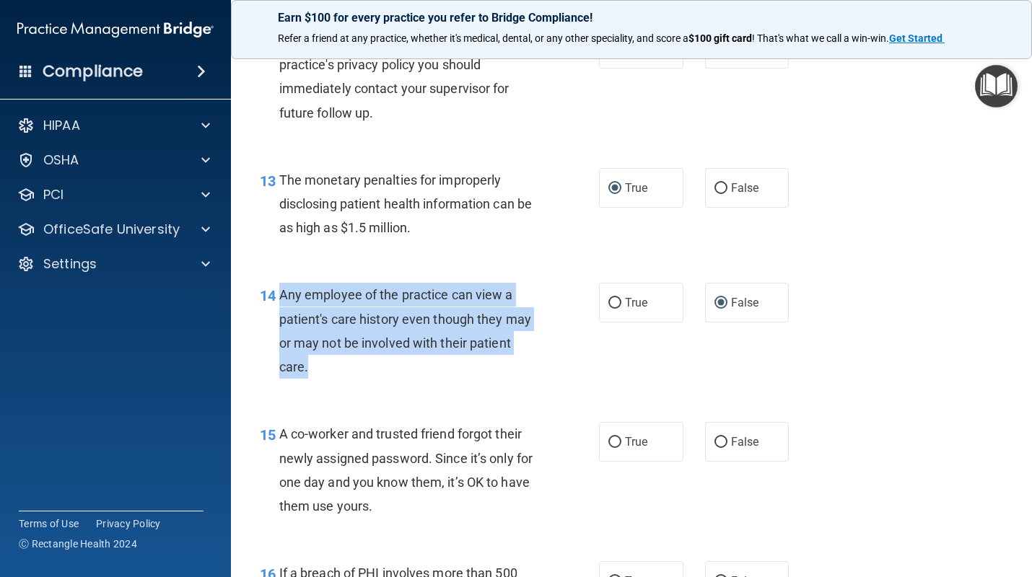
drag, startPoint x: 327, startPoint y: 366, endPoint x: 283, endPoint y: 294, distance: 85.1
click at [283, 294] on div "Any employee of the practice can view a patient's care history even though they…" at bounding box center [414, 331] width 271 height 96
copy span "Any employee of the practice can view a patient's care history even though they…"
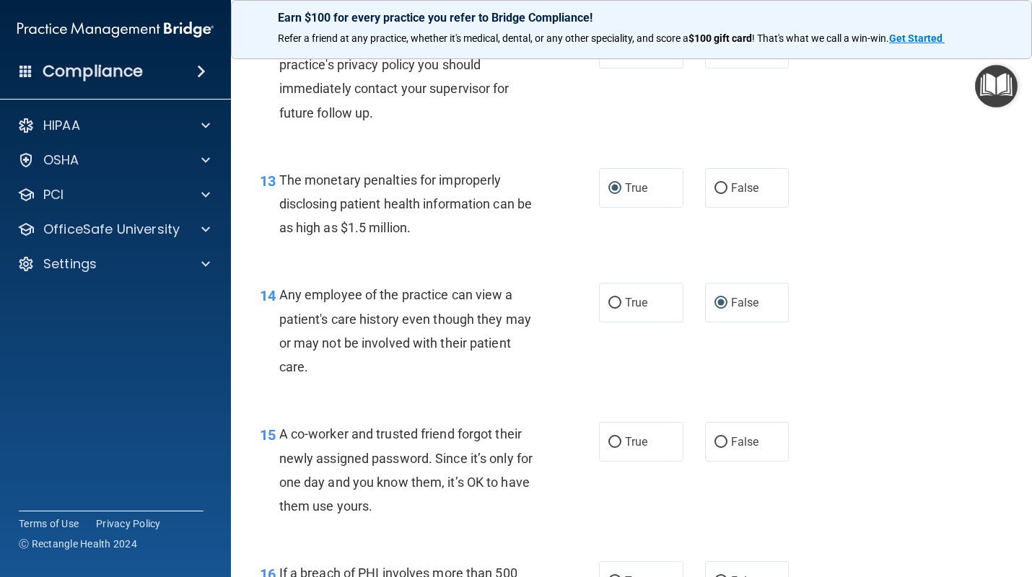
click at [392, 488] on span "A co-worker and trusted friend forgot their newly assigned password. Since it’s…" at bounding box center [405, 469] width 253 height 87
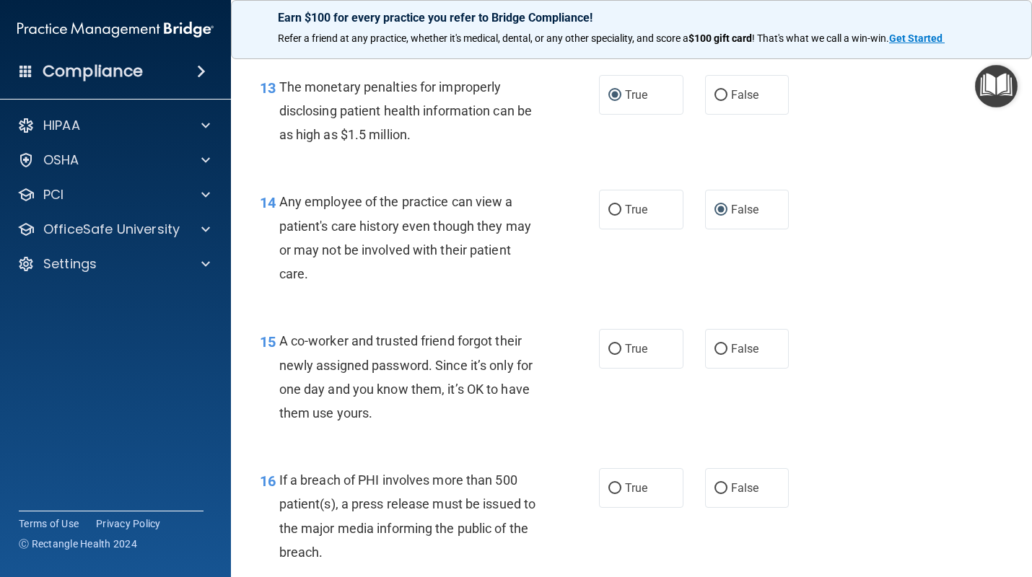
scroll to position [1599, 0]
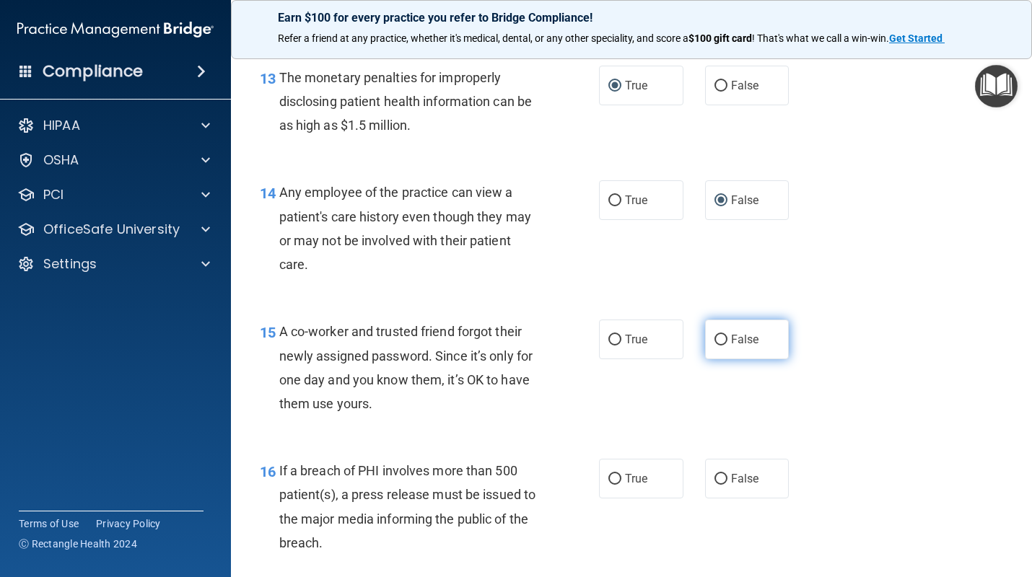
click at [713, 339] on label "False" at bounding box center [747, 340] width 84 height 40
click at [714, 339] on input "False" at bounding box center [720, 340] width 13 height 11
radio input "true"
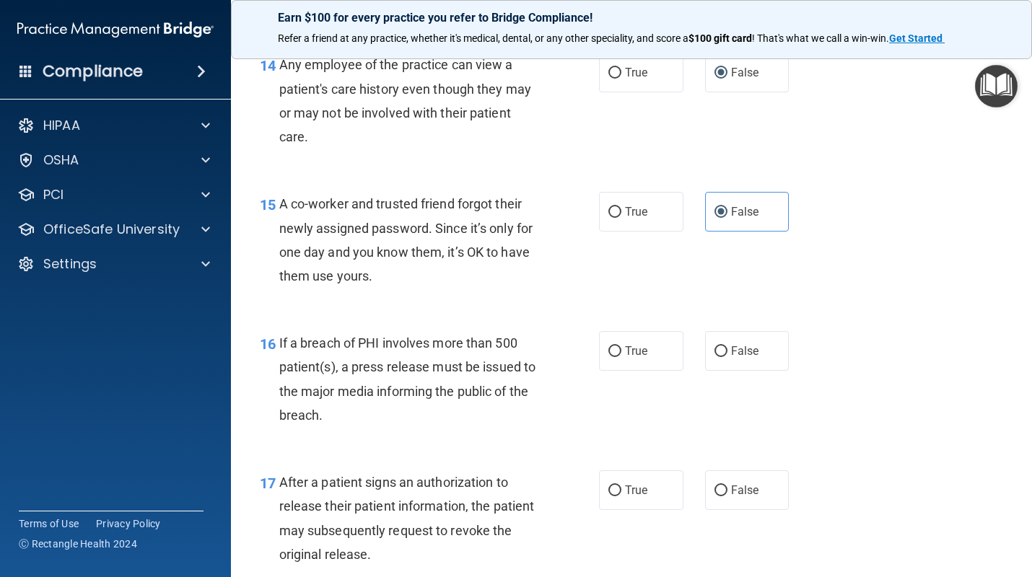
scroll to position [1764, 0]
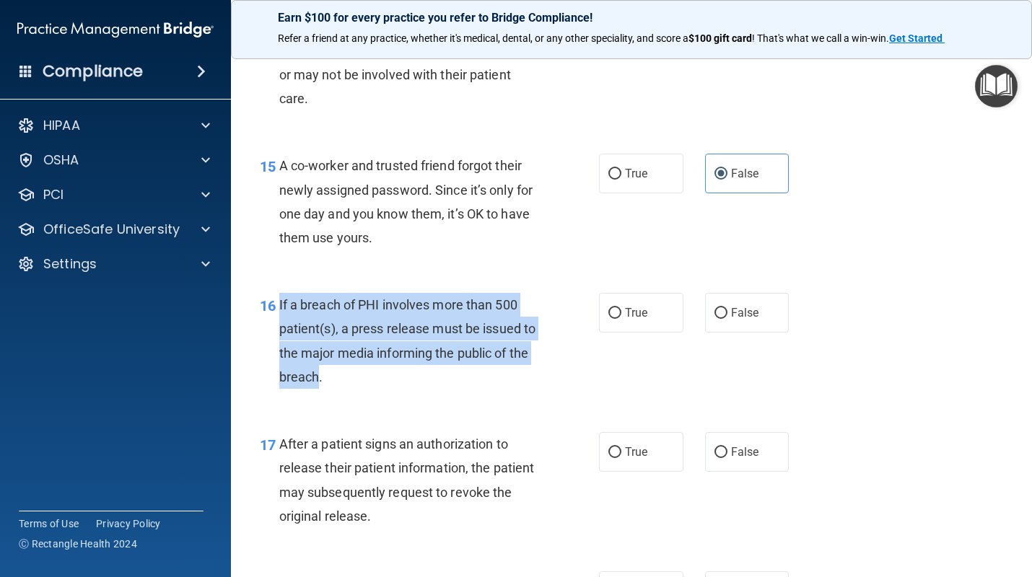
drag, startPoint x: 317, startPoint y: 378, endPoint x: 274, endPoint y: 302, distance: 87.9
click at [274, 302] on div "16 If a breach of PHI involves more than 500 patient(s), a press release must b…" at bounding box center [429, 344] width 382 height 103
copy div "If a breach of PHI involves more than 500 patient(s), a press release must be i…"
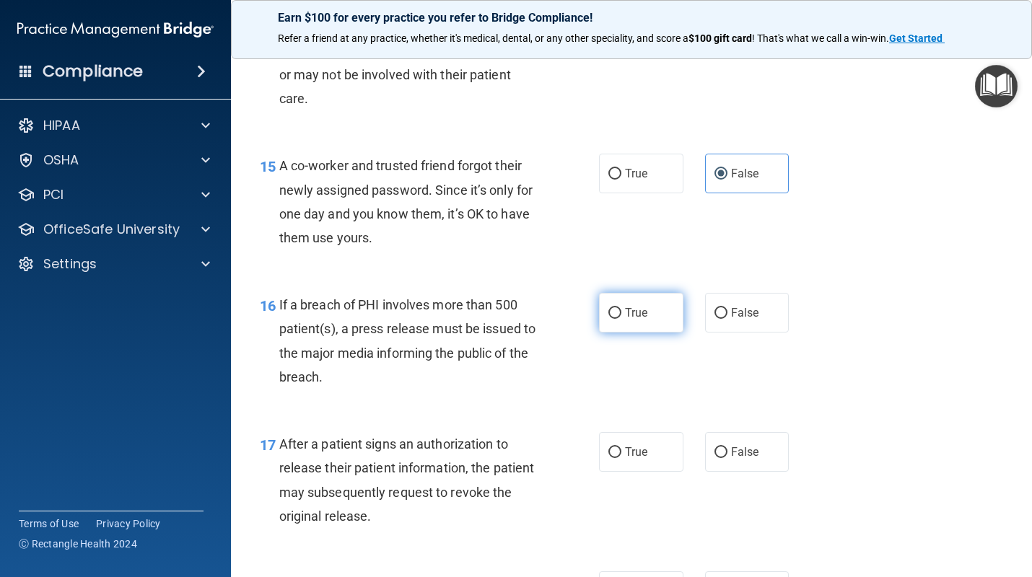
click at [619, 303] on label "True" at bounding box center [641, 313] width 84 height 40
click at [619, 308] on input "True" at bounding box center [614, 313] width 13 height 11
radio input "true"
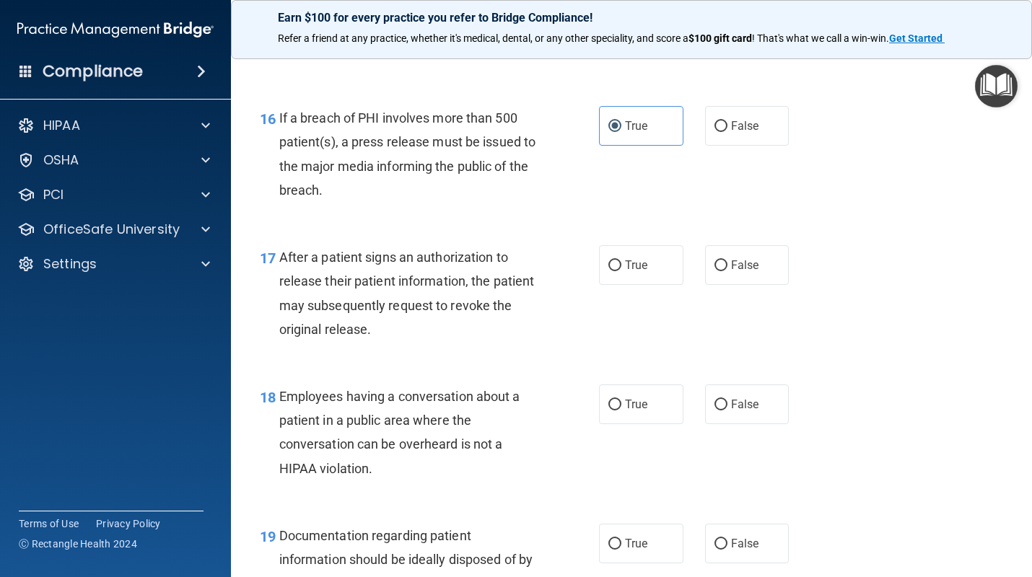
scroll to position [1965, 0]
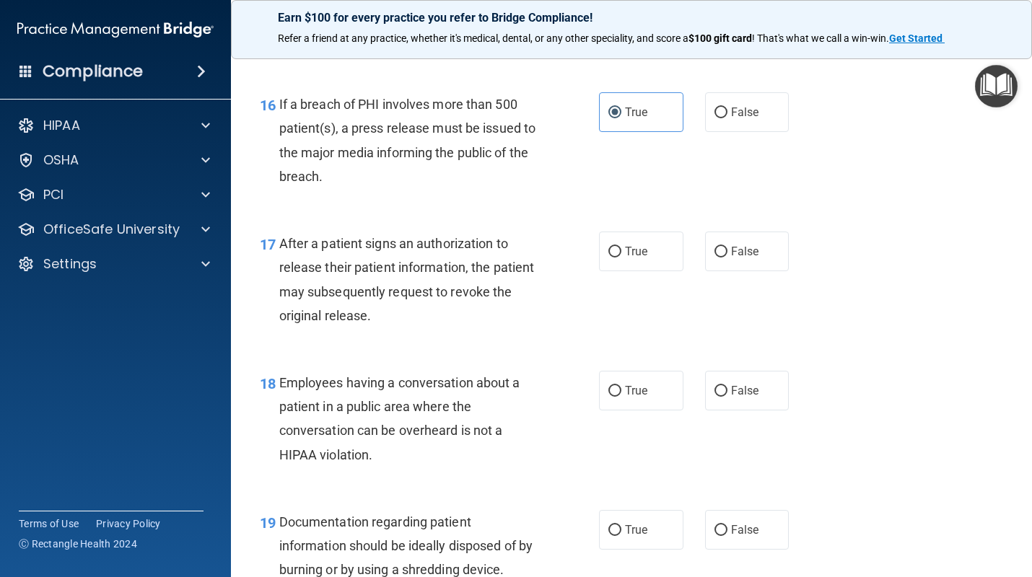
click at [451, 331] on div "17 After a patient signs an authorization to release their patient information,…" at bounding box center [429, 283] width 382 height 103
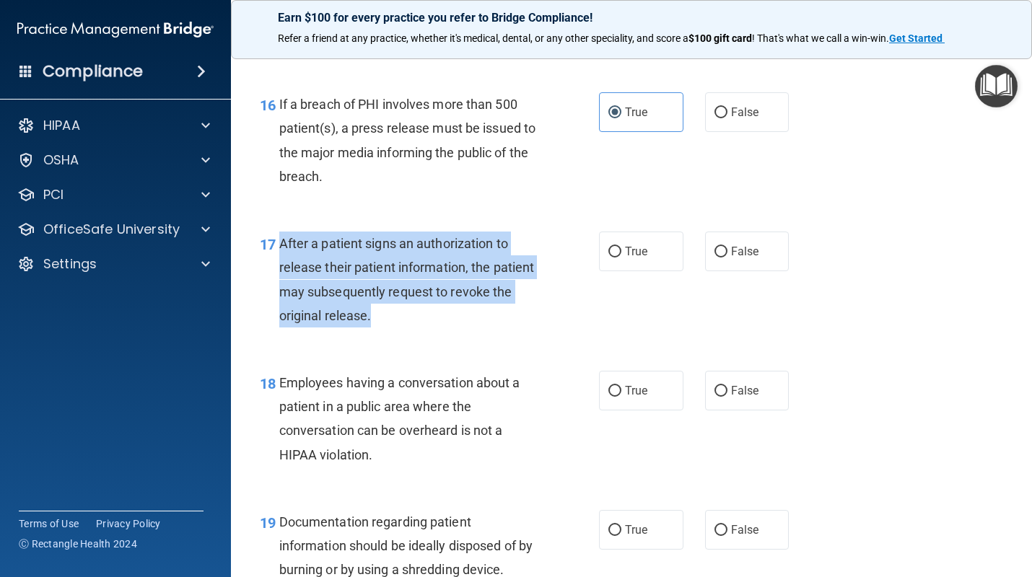
drag, startPoint x: 382, startPoint y: 326, endPoint x: 283, endPoint y: 244, distance: 128.6
click at [283, 244] on div "After a patient signs an authorization to release their patient information, th…" at bounding box center [414, 280] width 271 height 96
click at [610, 252] on input "True" at bounding box center [614, 252] width 13 height 11
radio input "true"
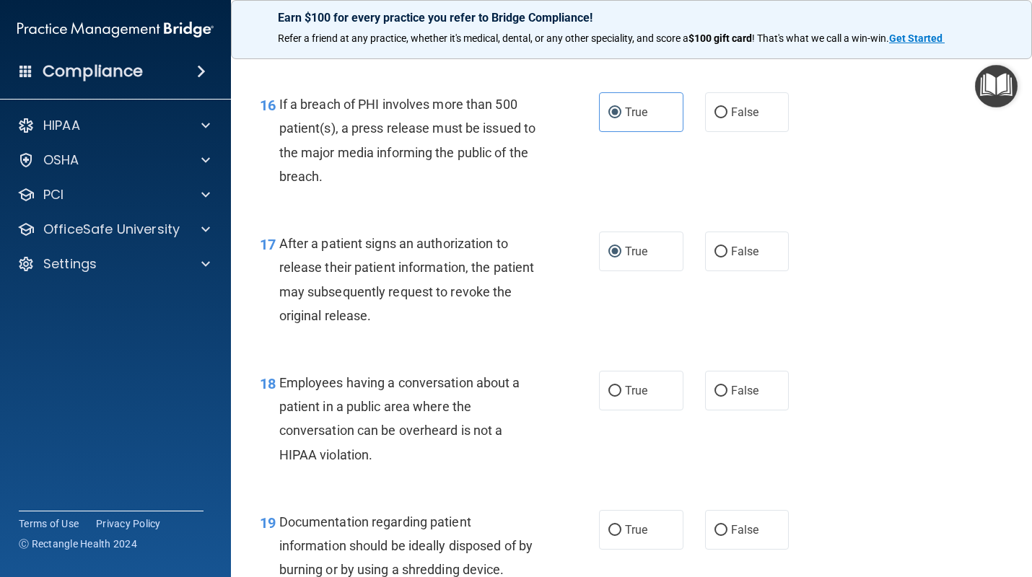
click at [498, 354] on div "18 Employees having a conversation about a patient in a public area where the c…" at bounding box center [631, 422] width 765 height 139
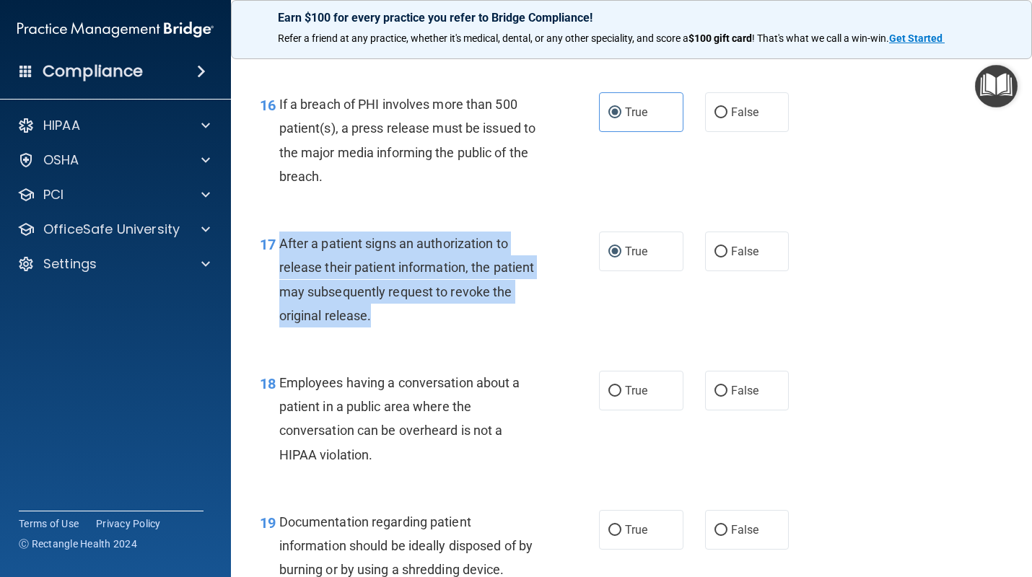
drag, startPoint x: 370, startPoint y: 315, endPoint x: 280, endPoint y: 243, distance: 115.5
click at [279, 243] on span "After a patient signs an authorization to release their patient information, th…" at bounding box center [406, 279] width 255 height 87
copy span "After a patient signs an authorization to release their patient information, th…"
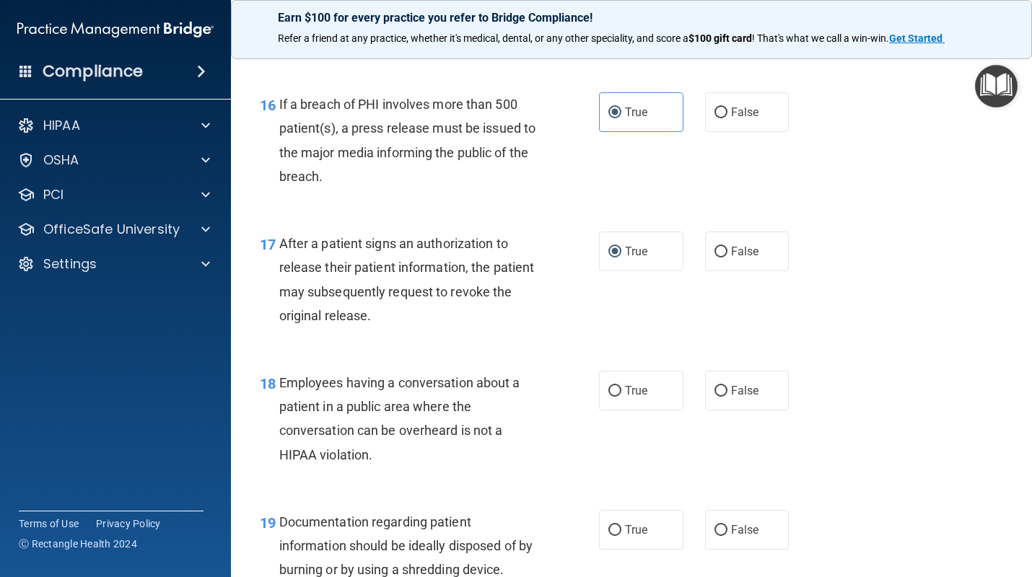
click at [423, 445] on div "Employees having a conversation about a patient in a public area where the conv…" at bounding box center [414, 419] width 271 height 96
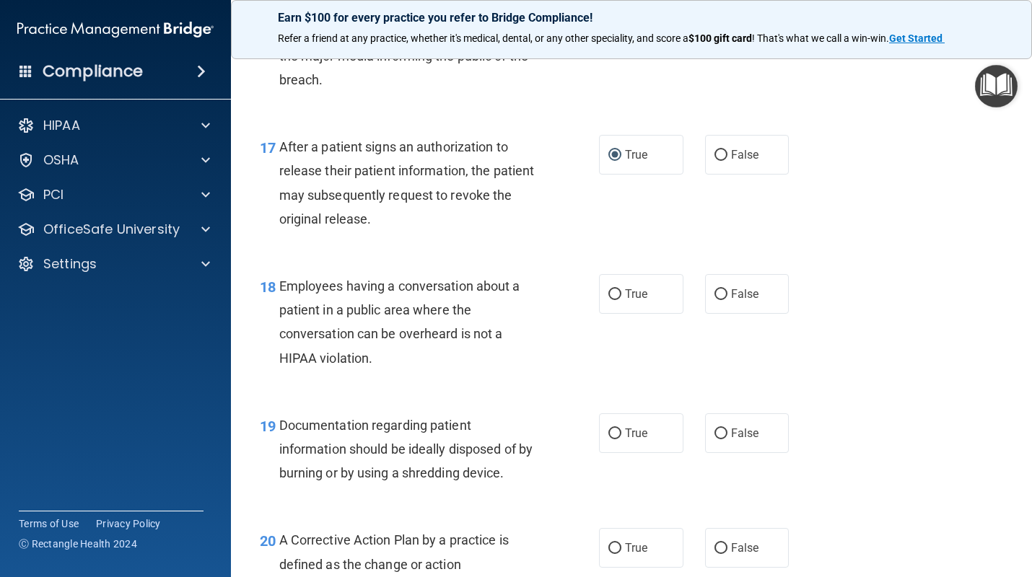
scroll to position [2081, 0]
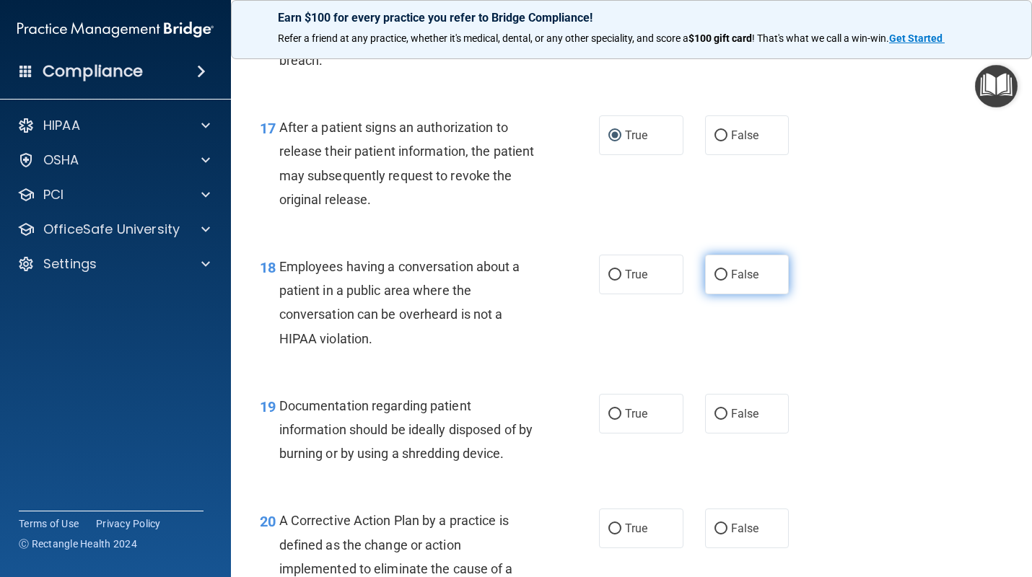
click at [711, 271] on label "False" at bounding box center [747, 275] width 84 height 40
click at [714, 271] on input "False" at bounding box center [720, 275] width 13 height 11
radio input "true"
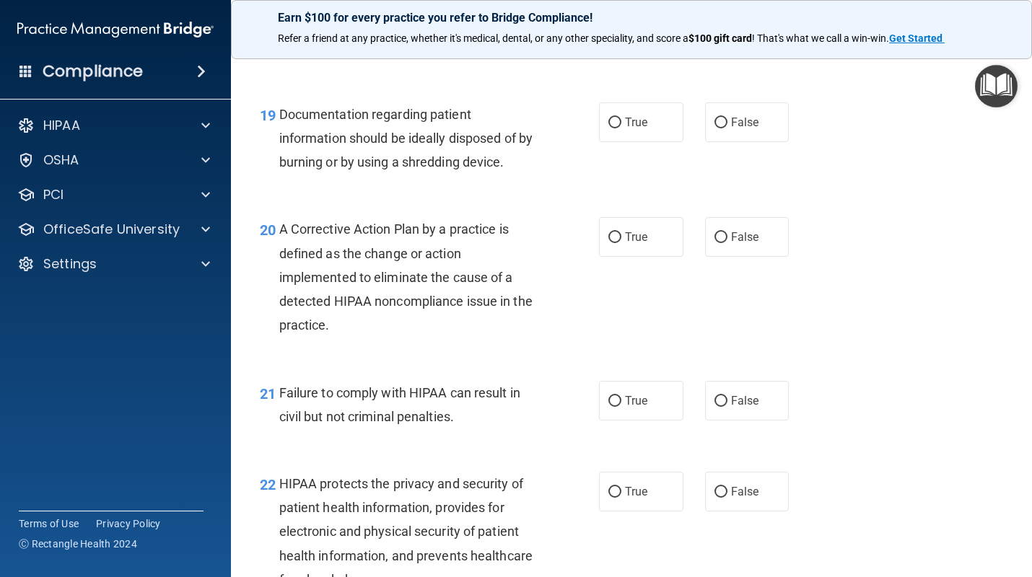
scroll to position [2201, 0]
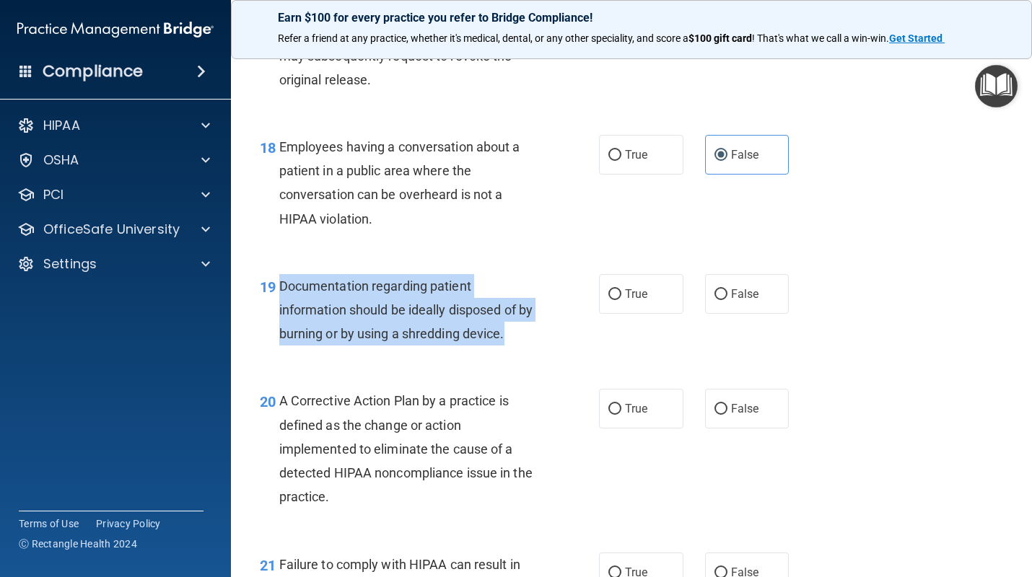
drag, startPoint x: 506, startPoint y: 340, endPoint x: 275, endPoint y: 288, distance: 237.3
click at [275, 288] on div "19 Documentation regarding patient information should be ideally disposed of by…" at bounding box center [429, 313] width 382 height 79
copy div "Documentation regarding patient information should be ideally disposed of by bu…"
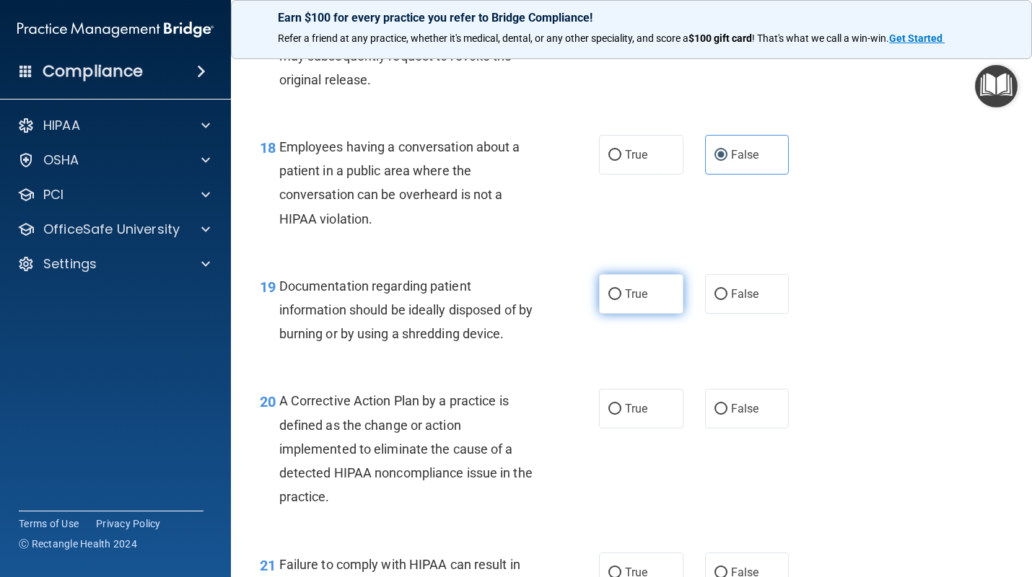
click at [616, 301] on label "True" at bounding box center [641, 294] width 84 height 40
click at [616, 300] on input "True" at bounding box center [614, 294] width 13 height 11
radio input "true"
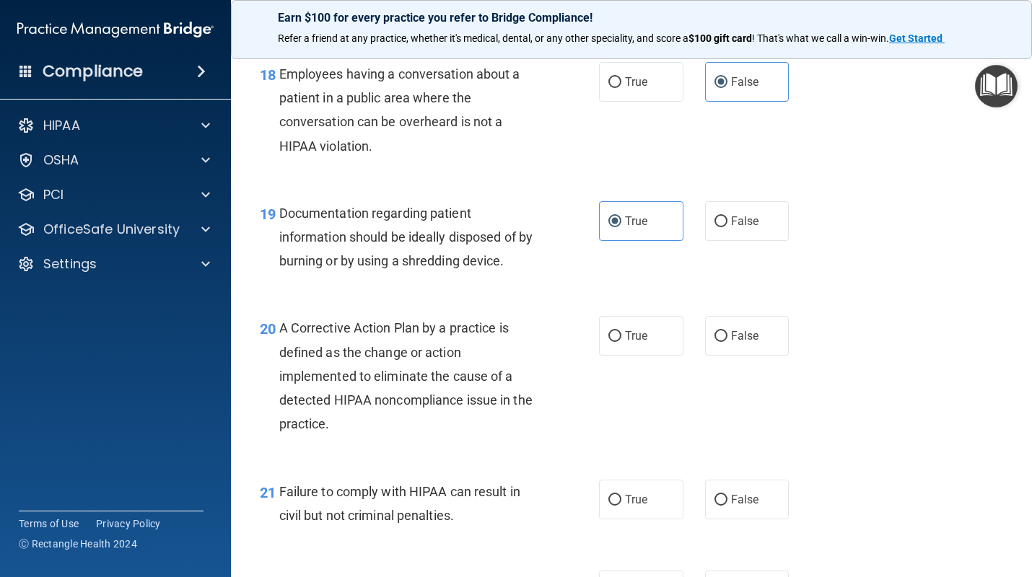
scroll to position [2274, 0]
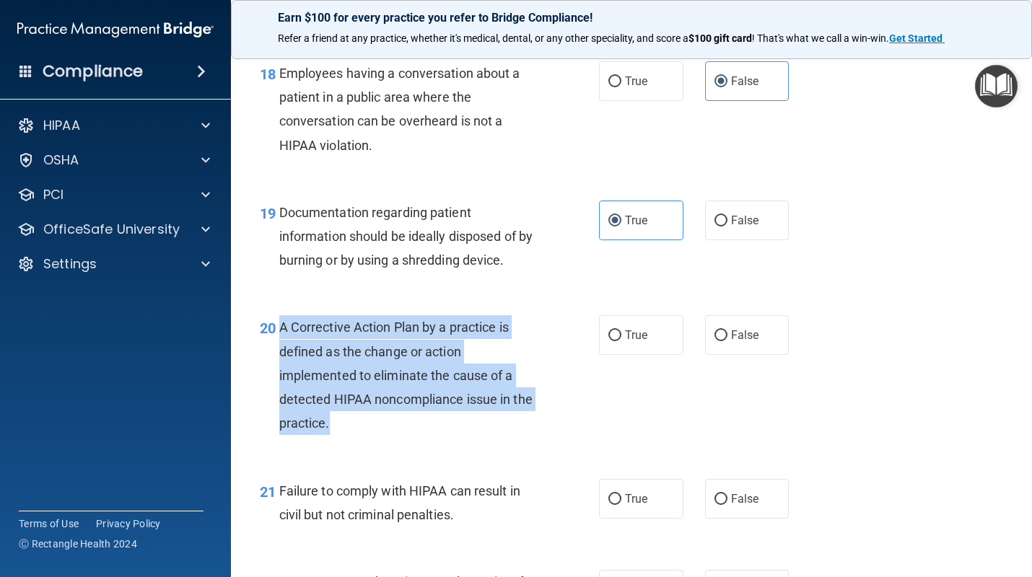
drag, startPoint x: 337, startPoint y: 428, endPoint x: 281, endPoint y: 333, distance: 110.0
click at [281, 333] on div "A Corrective Action Plan by a practice is defined as the change or action imple…" at bounding box center [414, 375] width 271 height 120
click at [615, 339] on input "True" at bounding box center [614, 335] width 13 height 11
radio input "true"
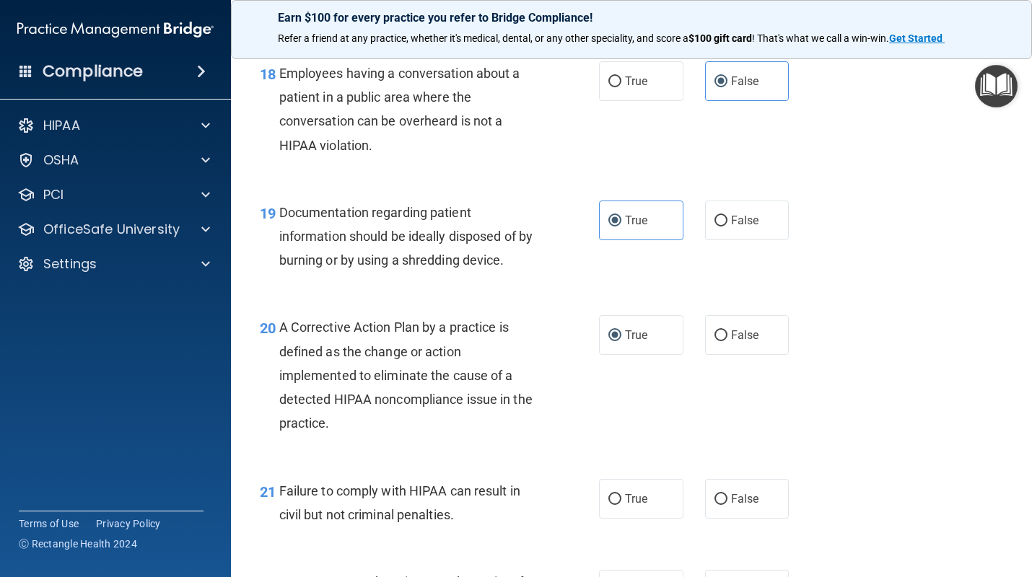
click at [534, 484] on div "Failure to comply with HIPAA can result in civil but not criminal penalties." at bounding box center [414, 503] width 271 height 48
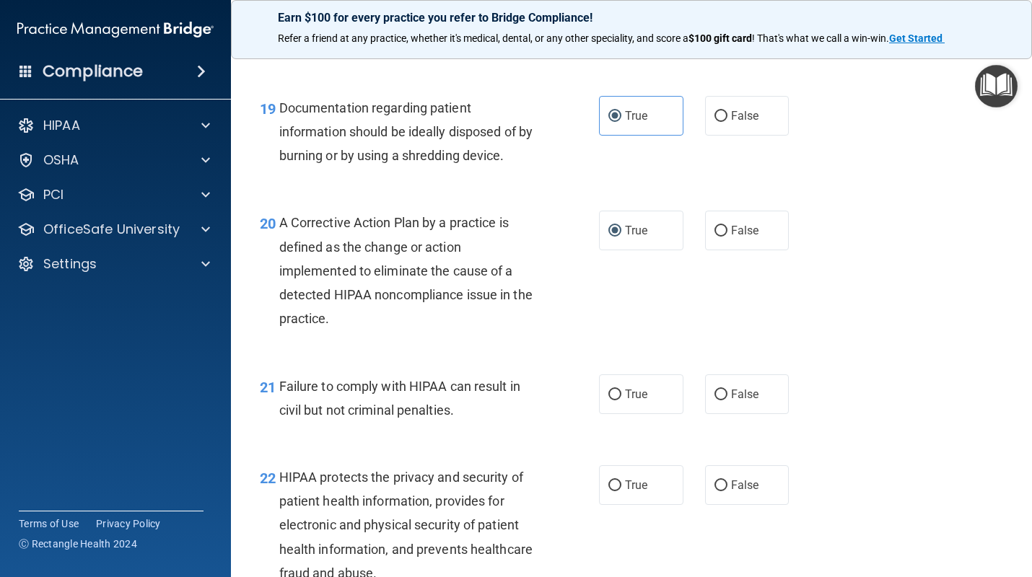
scroll to position [2403, 0]
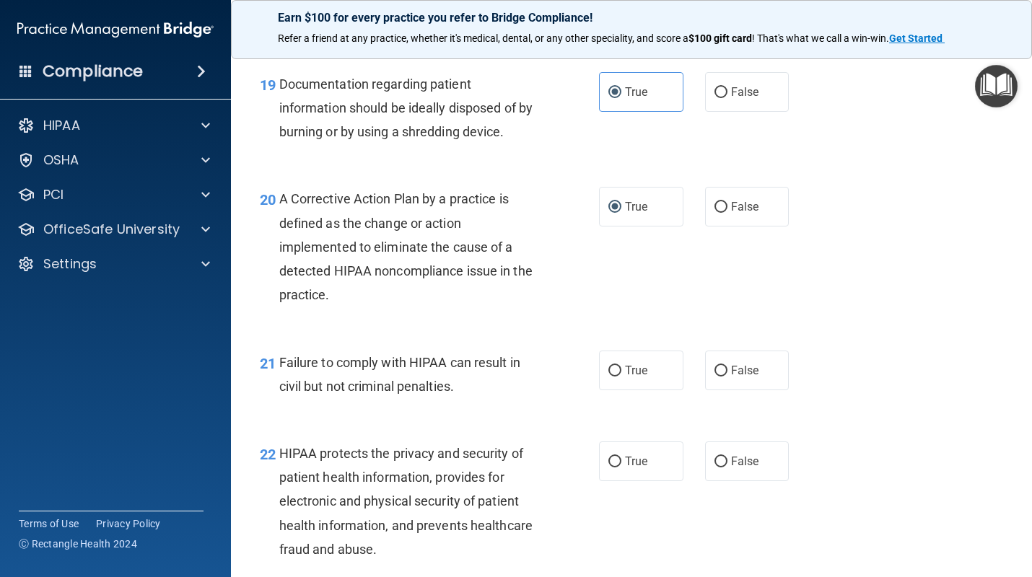
click at [472, 387] on div "Failure to comply with HIPAA can result in civil but not criminal penalties." at bounding box center [414, 375] width 271 height 48
click at [719, 366] on input "False" at bounding box center [720, 371] width 13 height 11
radio input "true"
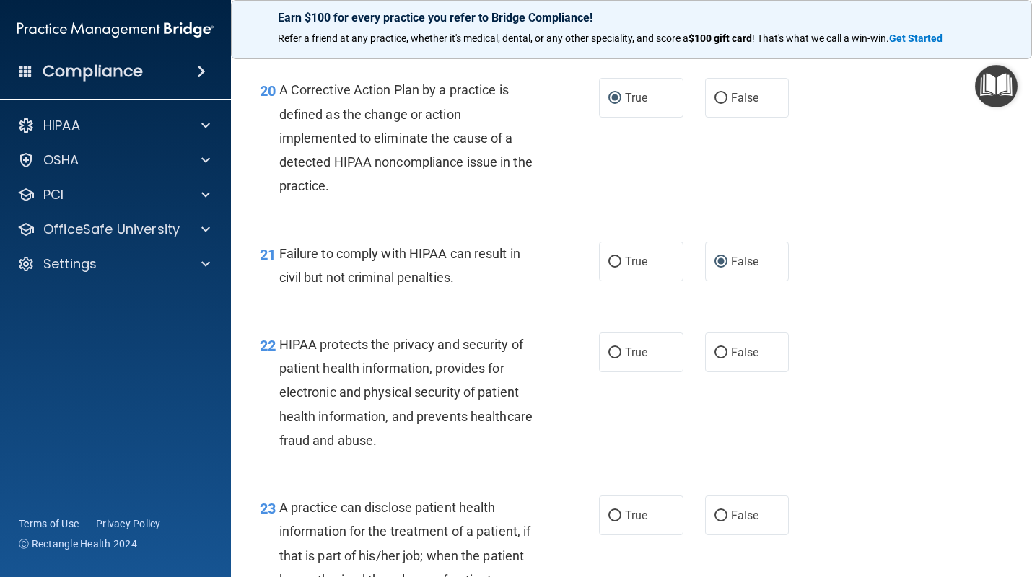
scroll to position [2536, 0]
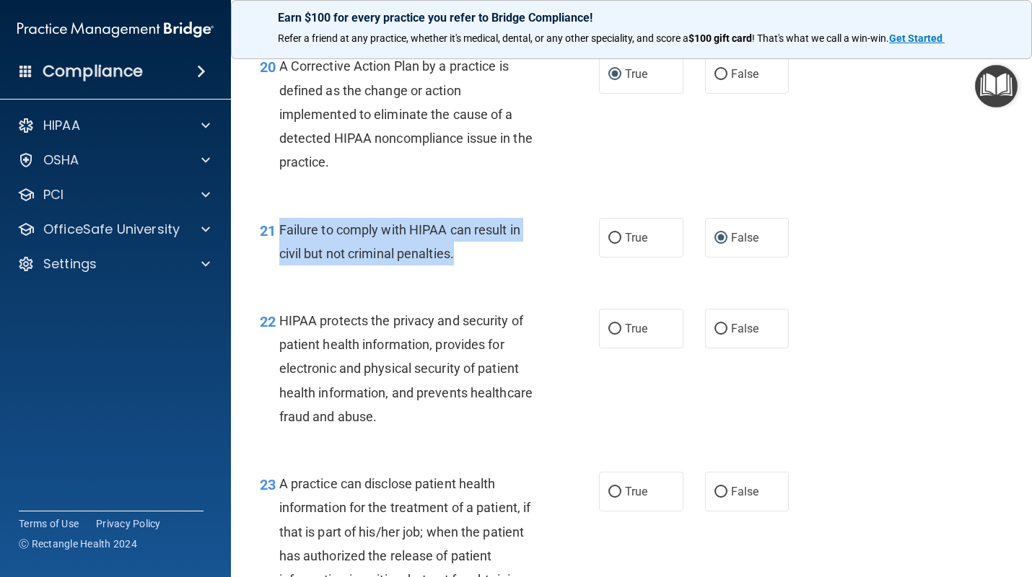
drag, startPoint x: 458, startPoint y: 258, endPoint x: 279, endPoint y: 227, distance: 181.4
click at [279, 227] on div "Failure to comply with HIPAA can result in civil but not criminal penalties." at bounding box center [414, 242] width 271 height 48
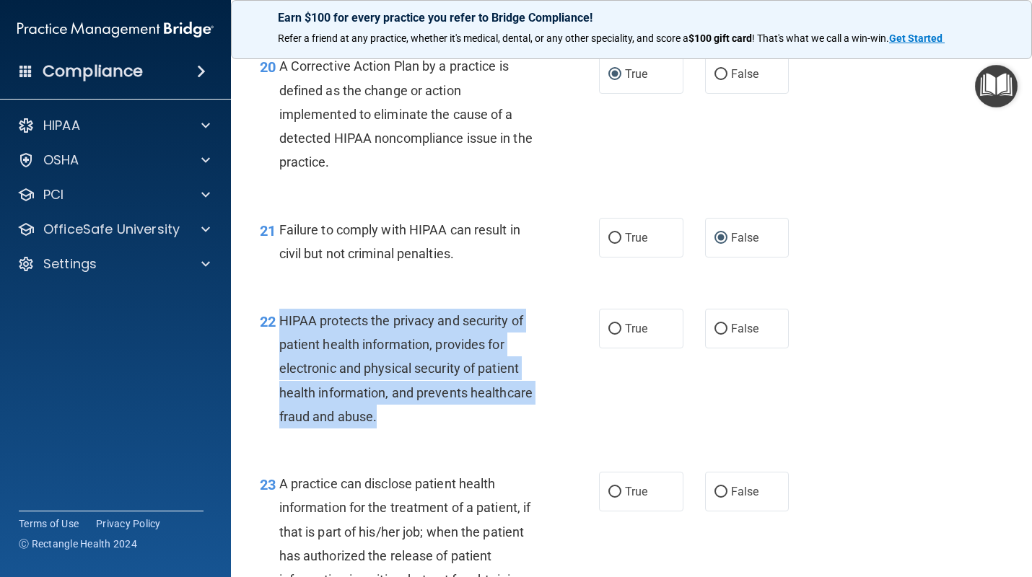
drag, startPoint x: 397, startPoint y: 426, endPoint x: 277, endPoint y: 326, distance: 156.7
click at [277, 326] on div "22 HIPAA protects the privacy and security of patient health information, provi…" at bounding box center [429, 372] width 382 height 127
click at [613, 325] on input "True" at bounding box center [614, 329] width 13 height 11
radio input "true"
click at [558, 426] on div "22 HIPAA protects the privacy and security of patient health information, provi…" at bounding box center [429, 372] width 382 height 127
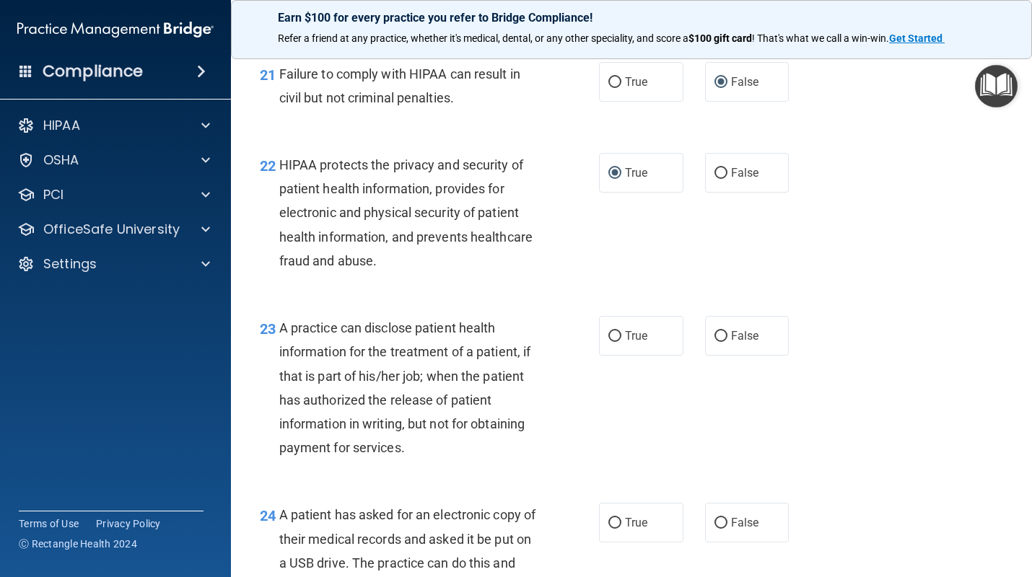
scroll to position [2708, 0]
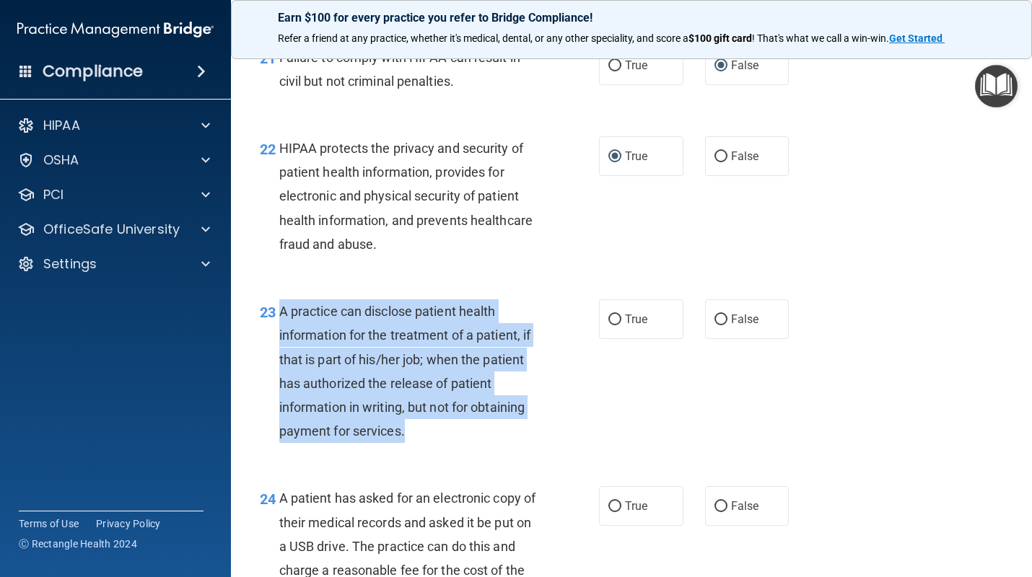
drag, startPoint x: 416, startPoint y: 430, endPoint x: 277, endPoint y: 316, distance: 179.9
click at [277, 316] on div "23 A practice can disclose patient health information for the treatment of a pa…" at bounding box center [429, 374] width 382 height 151
click at [516, 370] on div "A practice can disclose patient health information for the treatment of a patie…" at bounding box center [414, 371] width 271 height 144
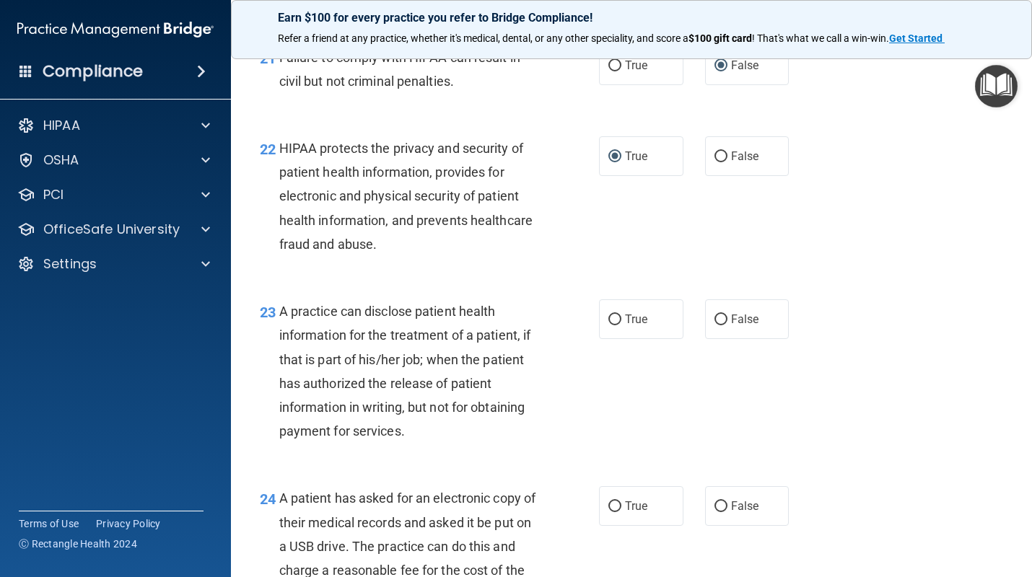
click at [413, 430] on div "A practice can disclose patient health information for the treatment of a patie…" at bounding box center [414, 371] width 271 height 144
click at [610, 322] on input "True" at bounding box center [614, 320] width 13 height 11
radio input "true"
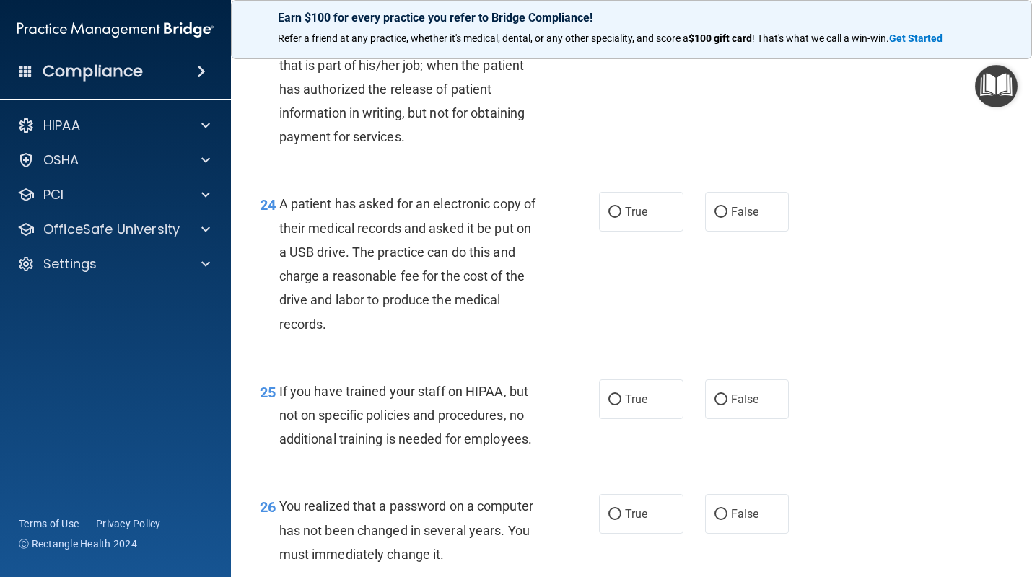
scroll to position [3017, 0]
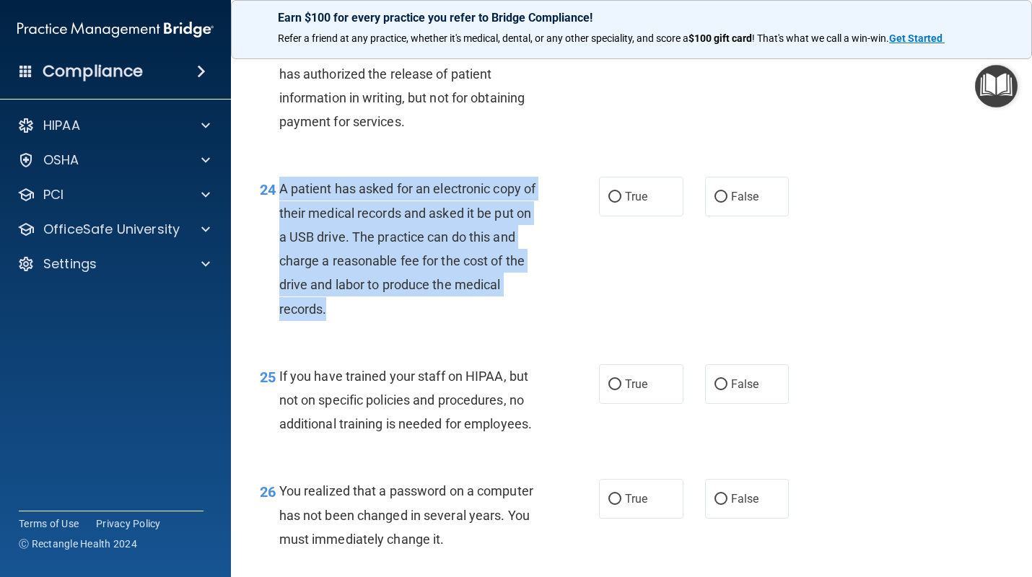
drag, startPoint x: 340, startPoint y: 312, endPoint x: 283, endPoint y: 191, distance: 134.2
click at [283, 191] on div "A patient has asked for an electronic copy of their medical records and asked i…" at bounding box center [414, 249] width 271 height 144
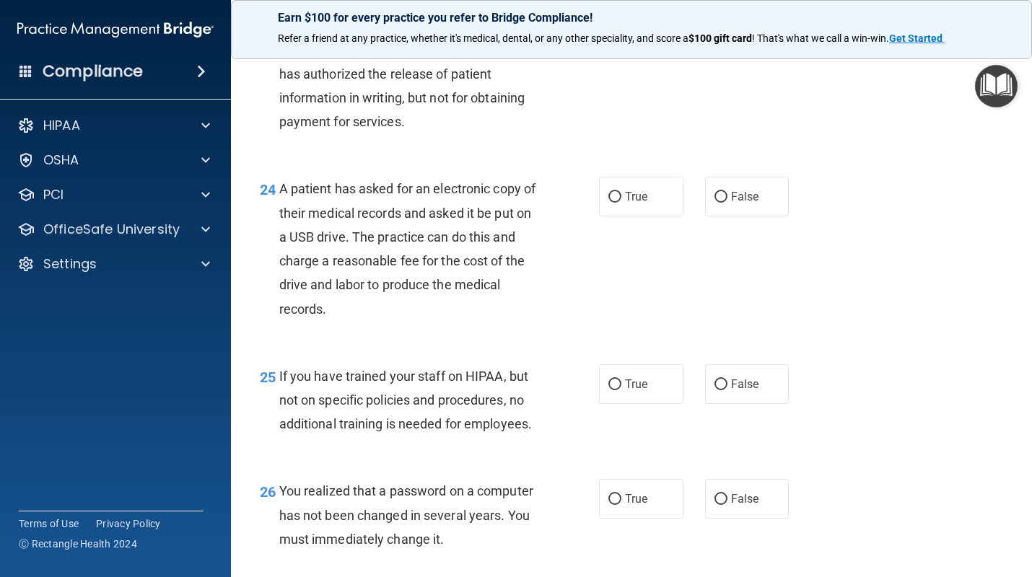
click at [499, 335] on div "24 A patient has asked for an electronic copy of their medical records and aske…" at bounding box center [631, 252] width 765 height 187
click at [608, 198] on input "True" at bounding box center [614, 197] width 13 height 11
radio input "true"
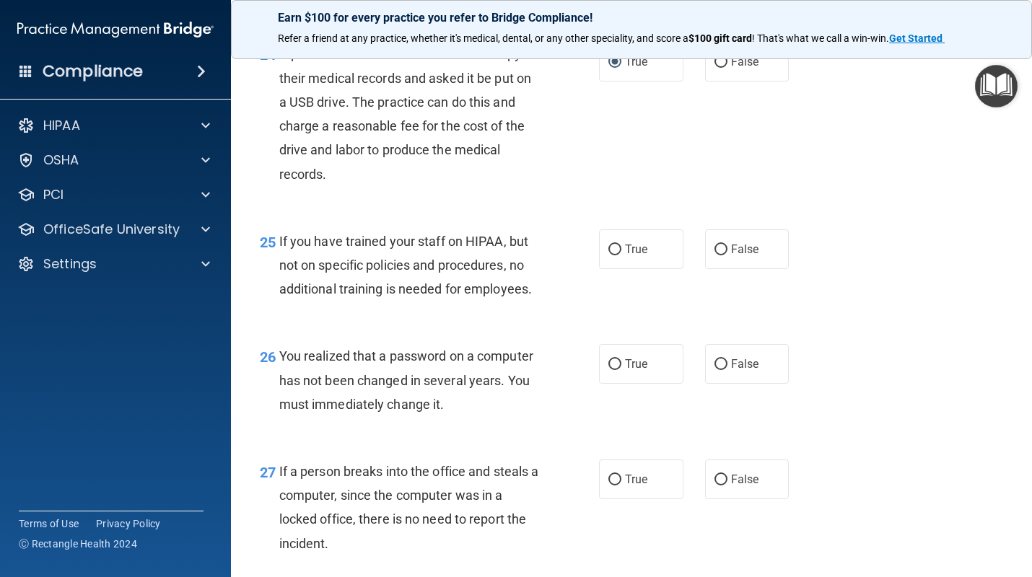
scroll to position [3156, 0]
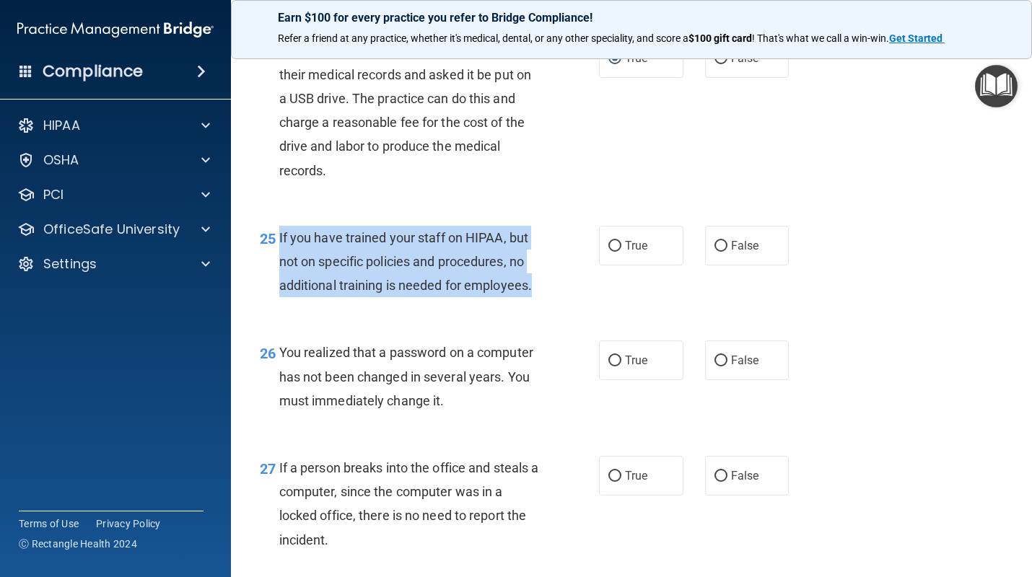
drag, startPoint x: 532, startPoint y: 286, endPoint x: 279, endPoint y: 243, distance: 256.7
click at [279, 243] on span "If you have trained your staff on HIPAA, but not on specific policies and proce…" at bounding box center [405, 261] width 252 height 63
click at [722, 245] on input "False" at bounding box center [720, 246] width 13 height 11
radio input "true"
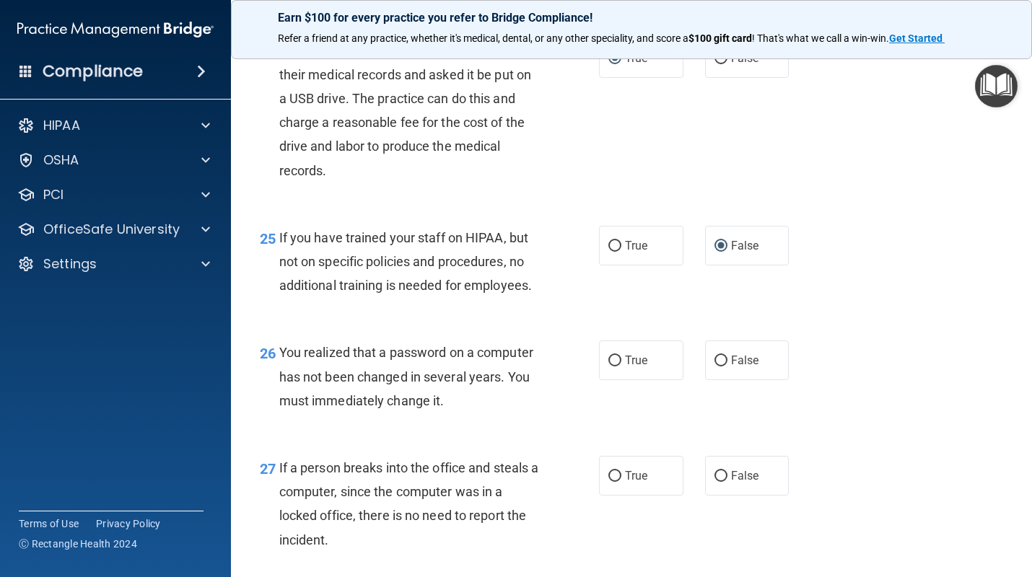
click at [544, 362] on div "You realized that a password on a computer has not been changed in several year…" at bounding box center [414, 376] width 271 height 72
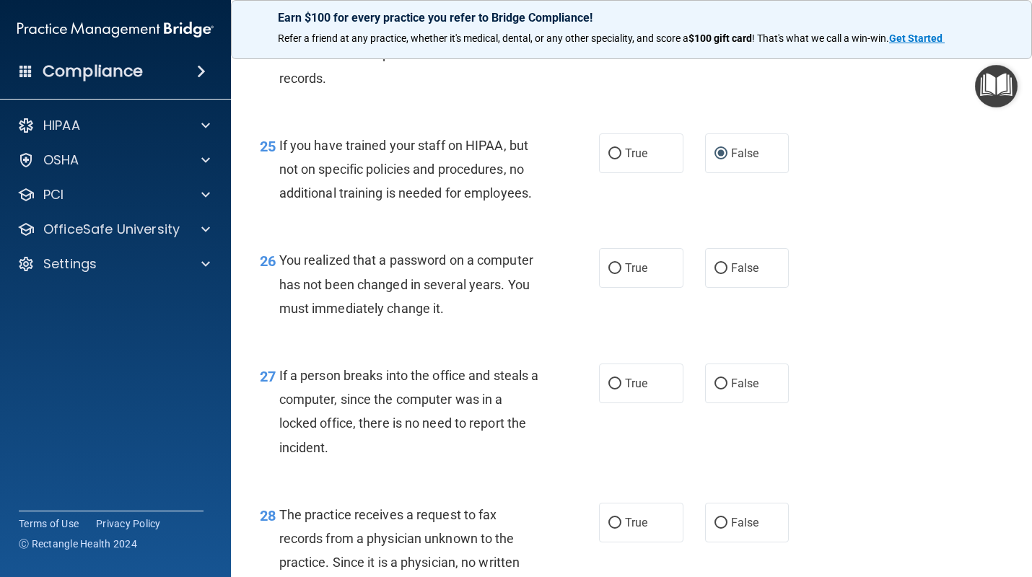
scroll to position [3251, 0]
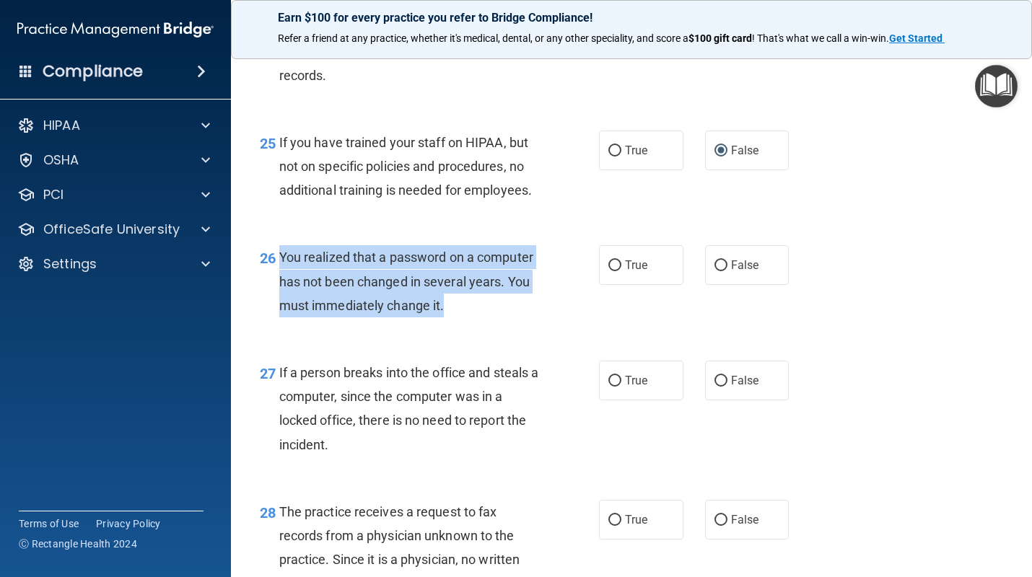
drag, startPoint x: 473, startPoint y: 303, endPoint x: 280, endPoint y: 256, distance: 198.9
click at [280, 256] on div "You realized that a password on a computer has not been changed in several year…" at bounding box center [414, 281] width 271 height 72
click at [612, 265] on input "True" at bounding box center [614, 265] width 13 height 11
radio input "true"
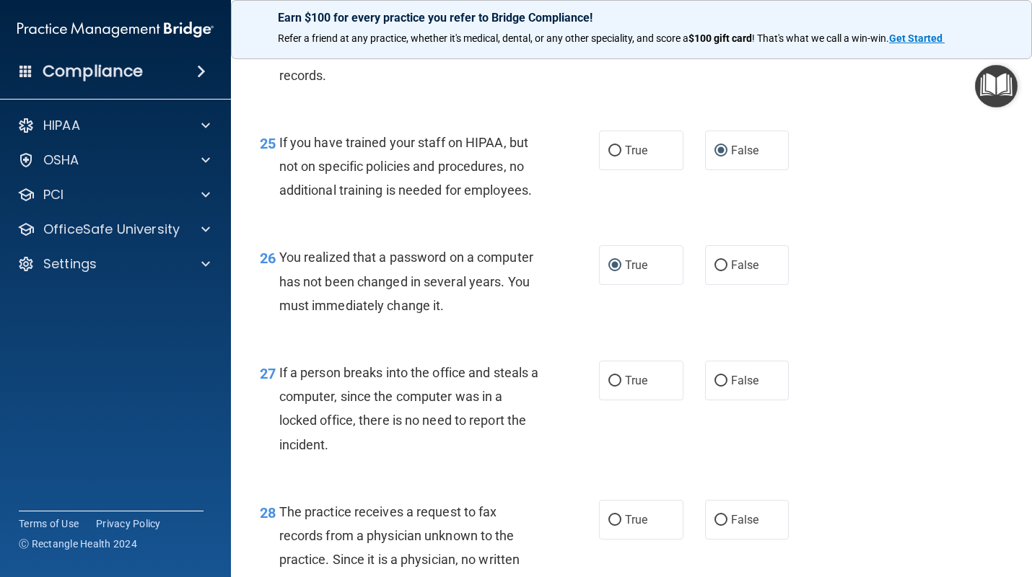
click at [593, 340] on div "26 You realized that a password on a computer has not been changed in several y…" at bounding box center [631, 284] width 765 height 115
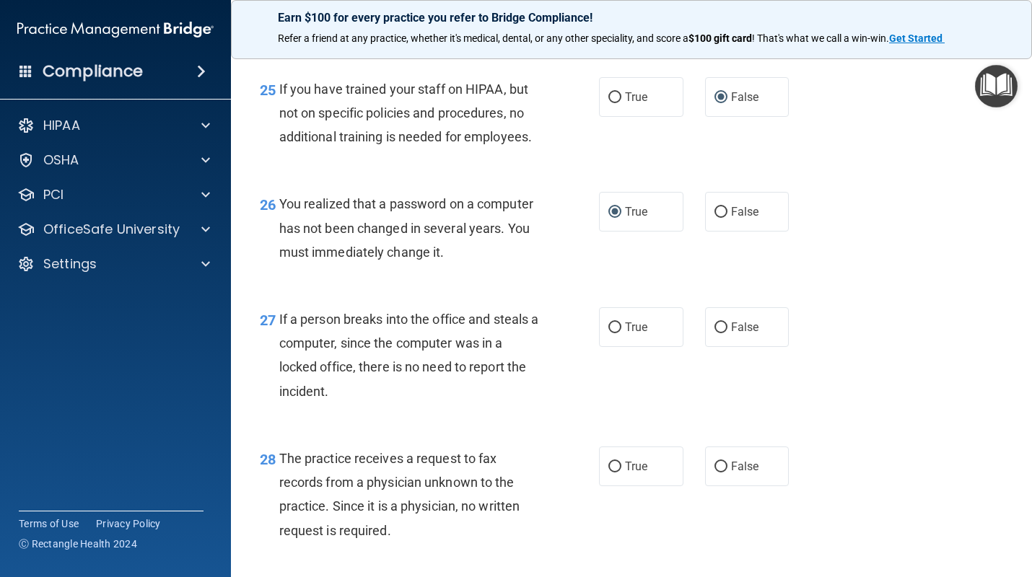
scroll to position [3314, 0]
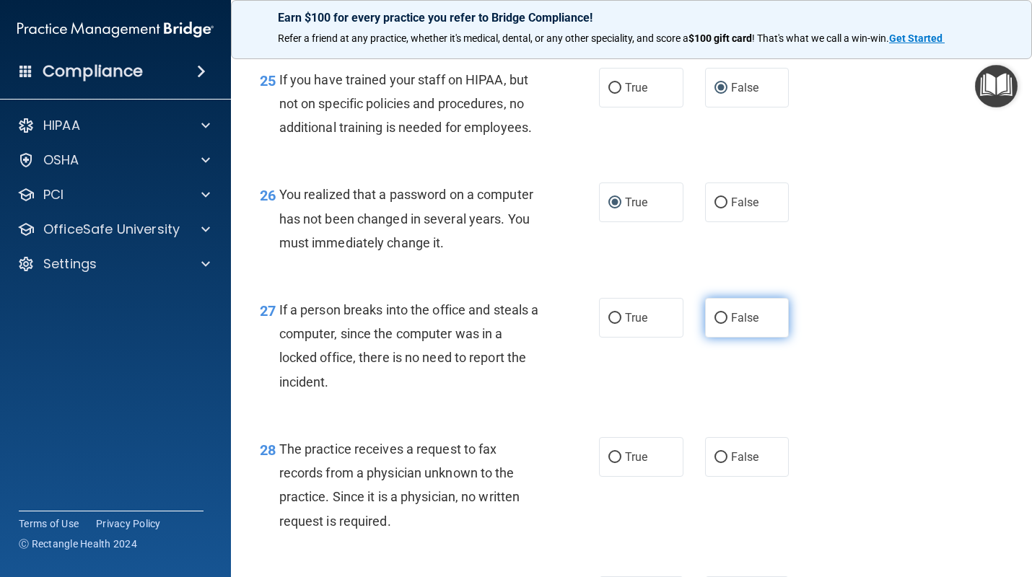
click at [722, 318] on input "False" at bounding box center [720, 318] width 13 height 11
radio input "true"
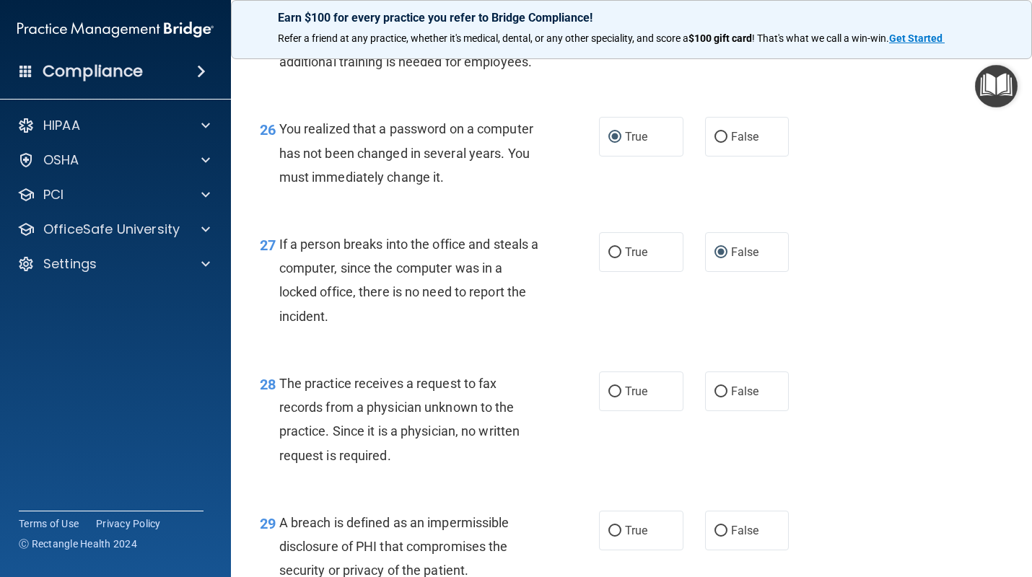
scroll to position [3470, 0]
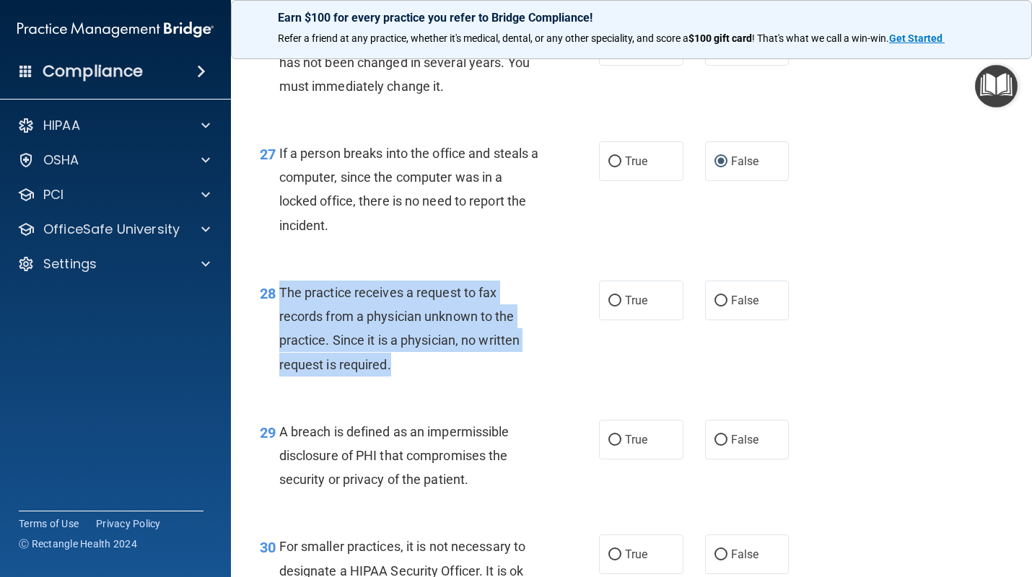
drag, startPoint x: 396, startPoint y: 372, endPoint x: 279, endPoint y: 298, distance: 138.5
click at [279, 298] on div "The practice receives a request to fax records from a physician unknown to the …" at bounding box center [414, 329] width 271 height 96
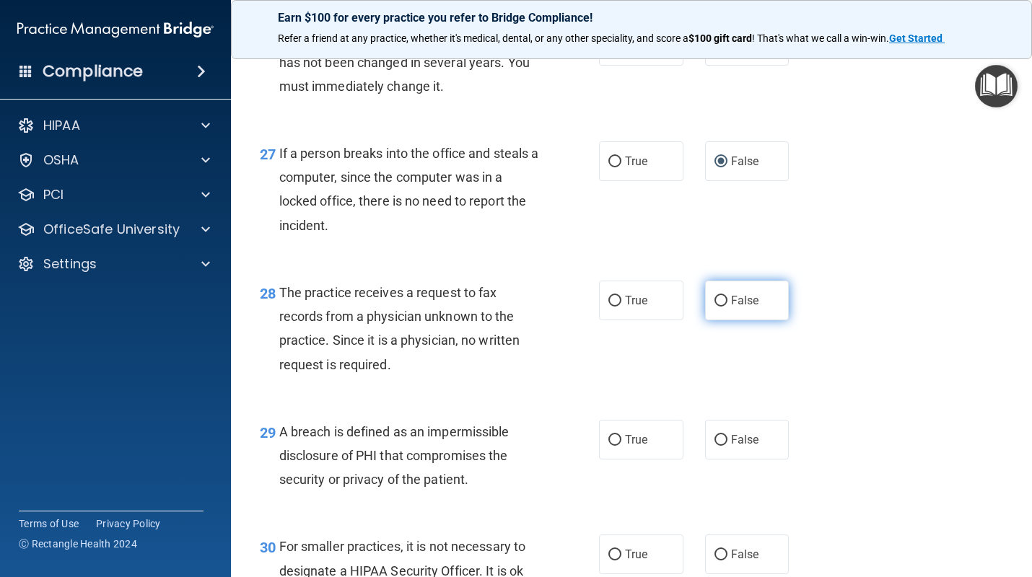
click at [710, 304] on label "False" at bounding box center [747, 301] width 84 height 40
click at [714, 304] on input "False" at bounding box center [720, 301] width 13 height 11
radio input "true"
click at [592, 410] on div "29 A breach is defined as an impermissible disclosure of PHI that compromises t…" at bounding box center [631, 459] width 765 height 115
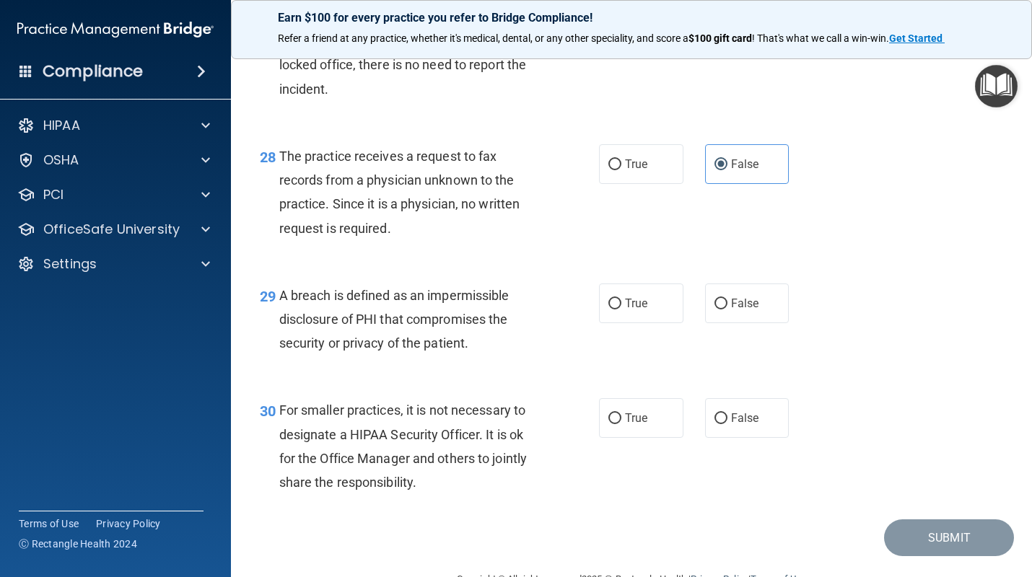
scroll to position [3618, 0]
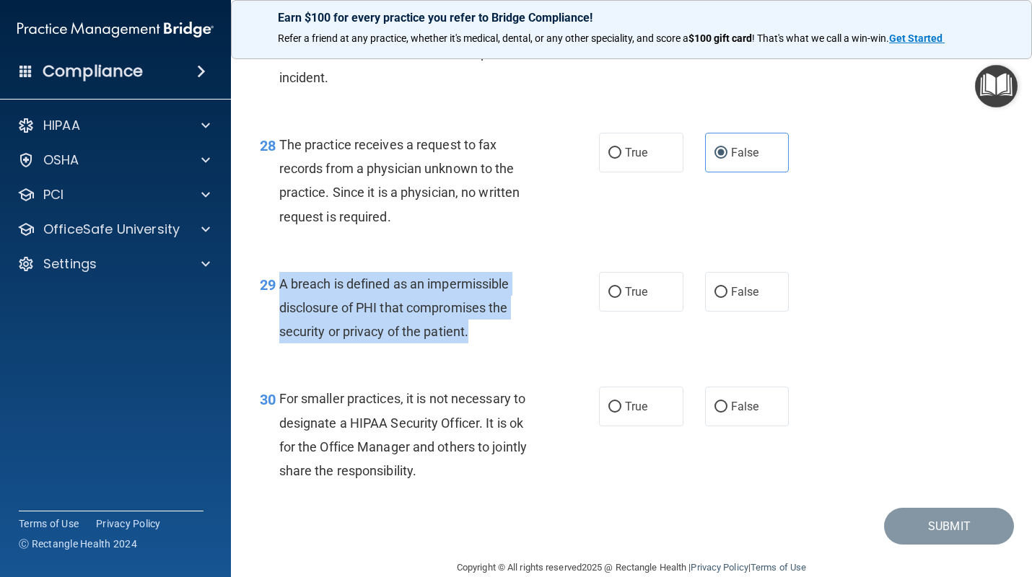
drag, startPoint x: 475, startPoint y: 336, endPoint x: 281, endPoint y: 286, distance: 200.3
click at [281, 285] on div "A breach is defined as an impermissible disclosure of PHI that compromises the …" at bounding box center [414, 308] width 271 height 72
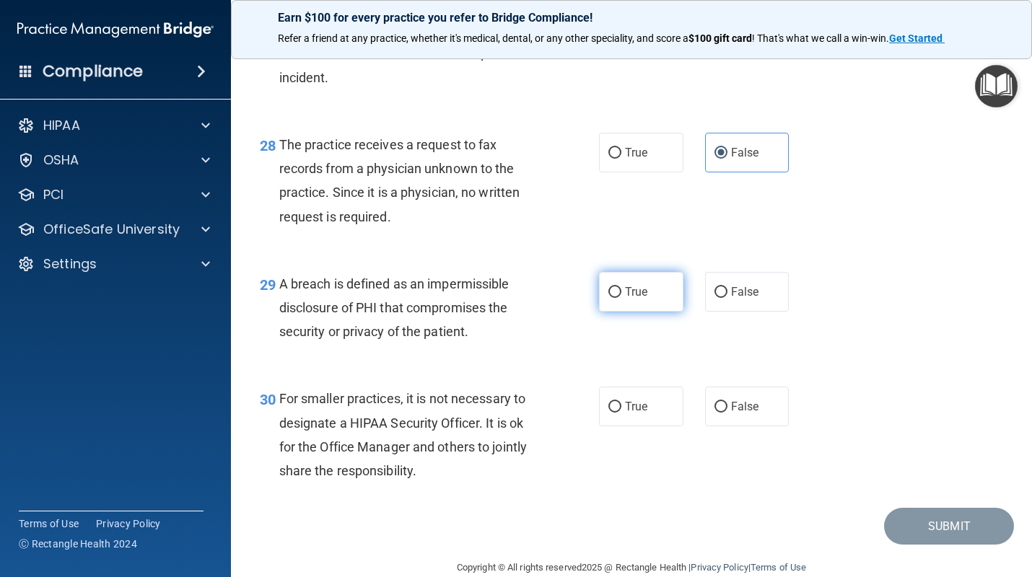
click at [621, 295] on label "True" at bounding box center [641, 292] width 84 height 40
click at [621, 295] on input "True" at bounding box center [614, 292] width 13 height 11
radio input "true"
click at [516, 448] on span "For smaller practices, it is not necessary to designate a HIPAA Security Office…" at bounding box center [402, 434] width 247 height 87
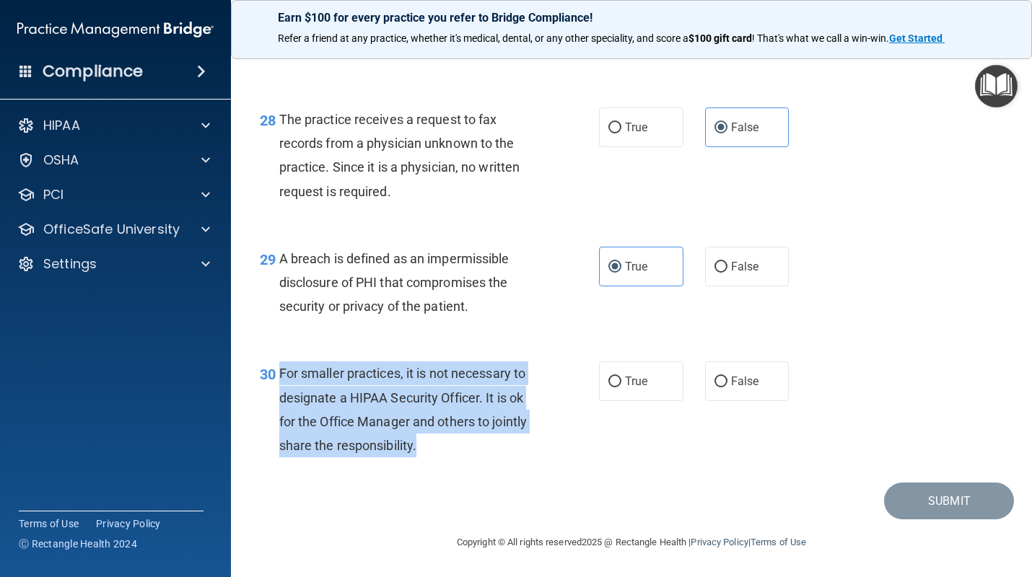
drag, startPoint x: 443, startPoint y: 452, endPoint x: 281, endPoint y: 380, distance: 177.0
click at [281, 380] on div "For smaller practices, it is not necessary to designate a HIPAA Security Office…" at bounding box center [414, 409] width 271 height 96
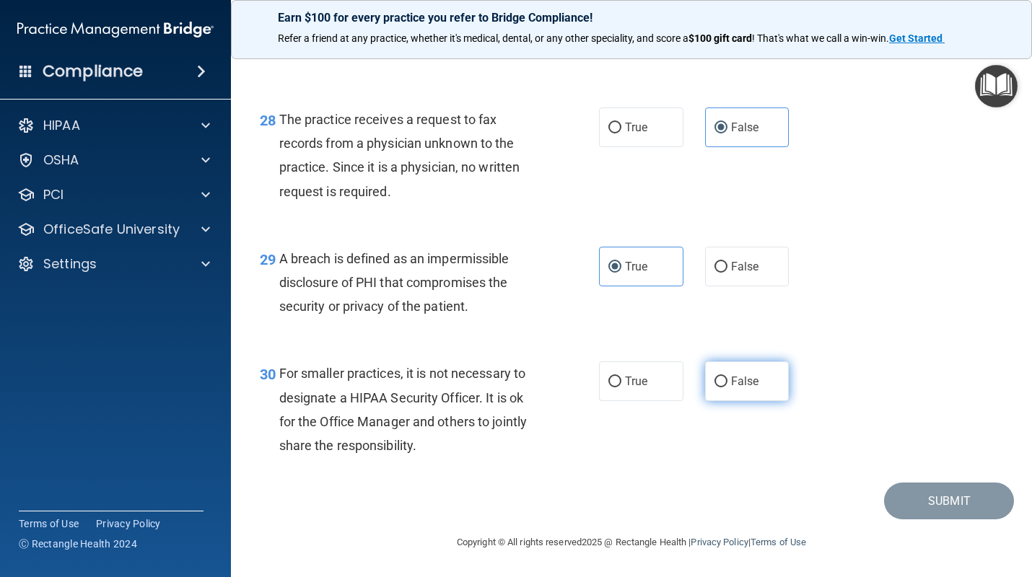
click at [717, 374] on label "False" at bounding box center [747, 381] width 84 height 40
click at [717, 377] on input "False" at bounding box center [720, 382] width 13 height 11
radio input "true"
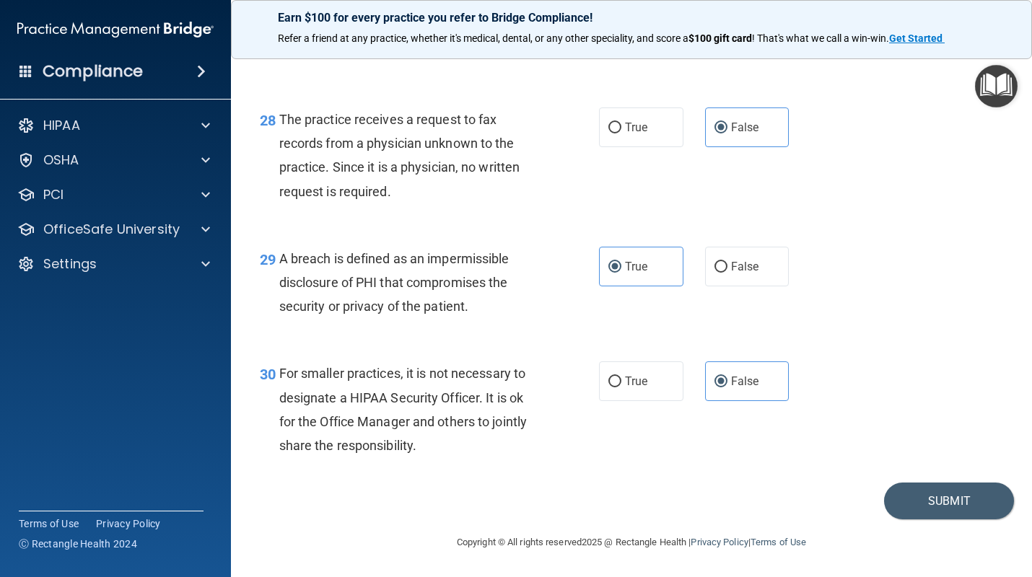
click at [649, 467] on div "30 For smaller practices, it is not necessary to designate a HIPAA Security Off…" at bounding box center [631, 412] width 765 height 139
click at [962, 496] on button "Submit" at bounding box center [949, 501] width 130 height 37
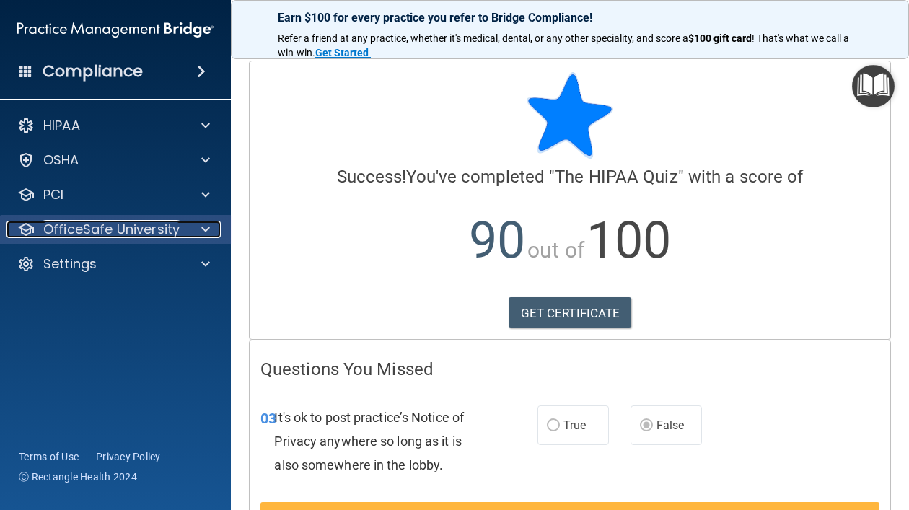
click at [205, 229] on span at bounding box center [205, 229] width 9 height 17
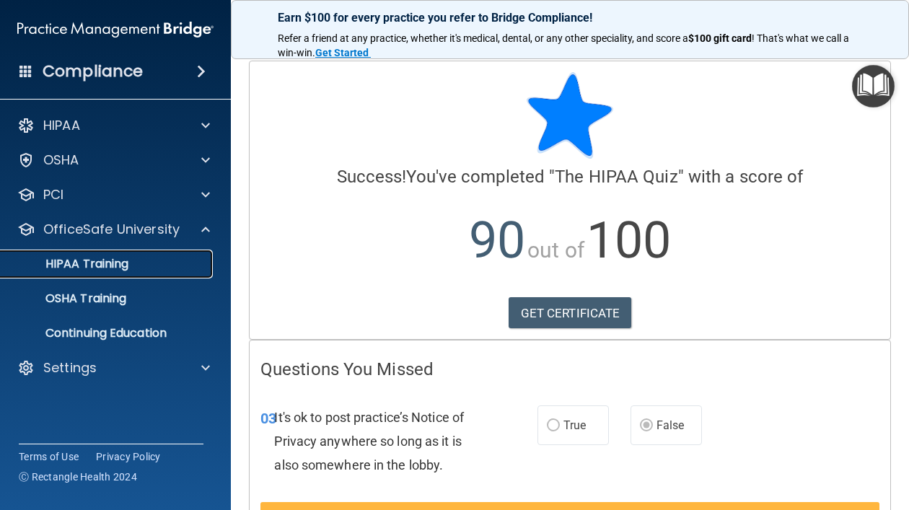
click at [111, 274] on link "HIPAA Training" at bounding box center [99, 264] width 227 height 29
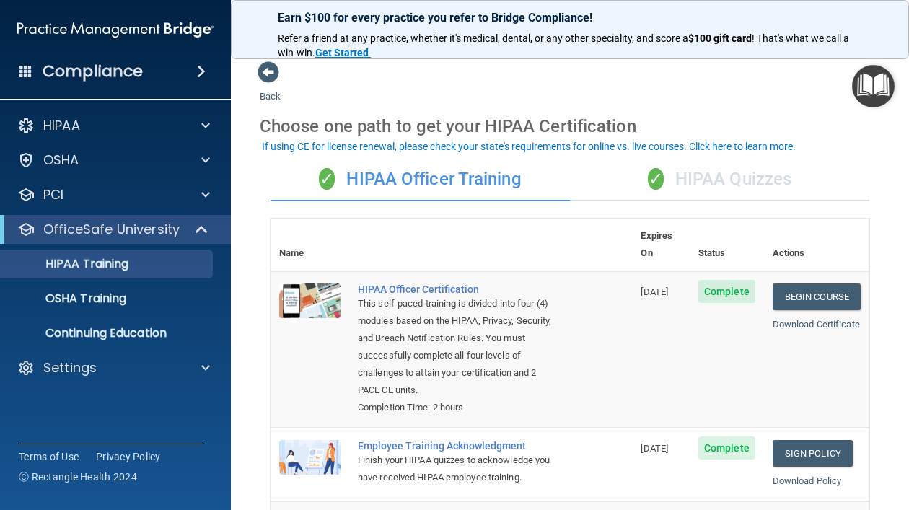
click at [660, 176] on span "✓" at bounding box center [656, 179] width 16 height 22
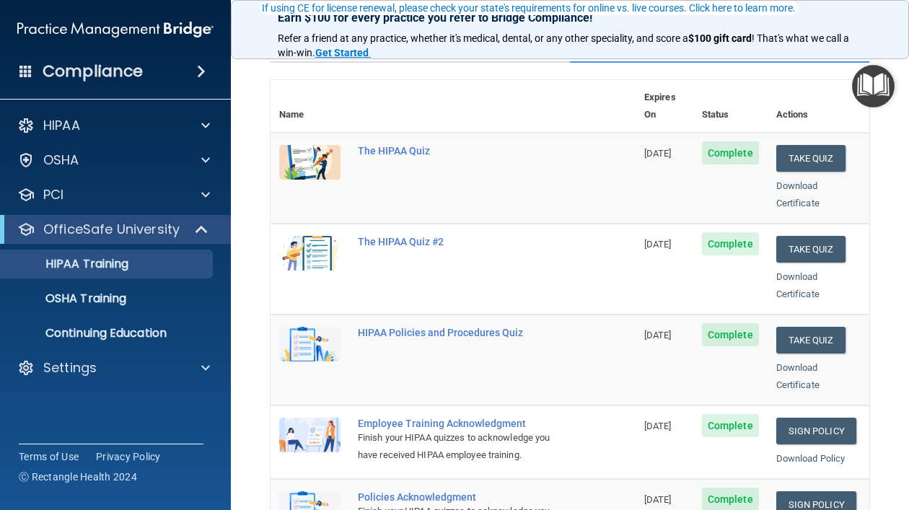
scroll to position [138, 0]
click at [824, 420] on link "Sign Policy" at bounding box center [816, 431] width 80 height 27
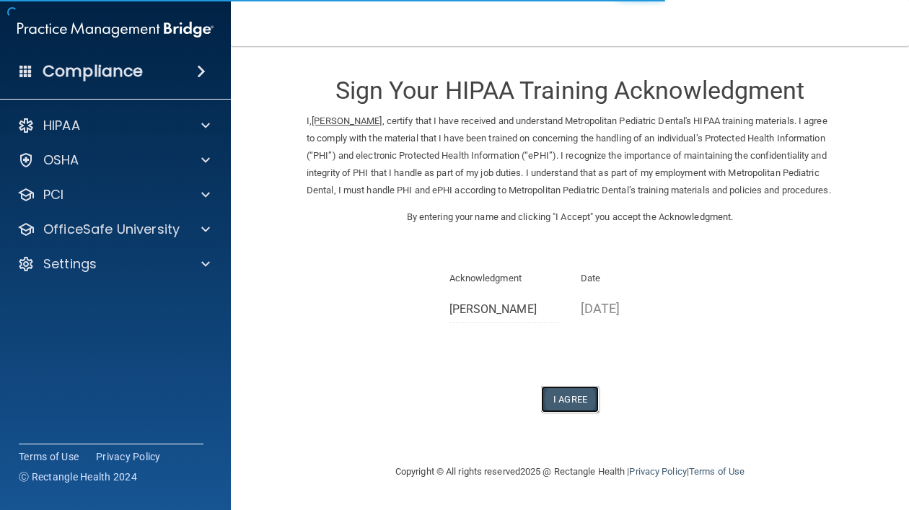
click at [569, 411] on button "I Agree" at bounding box center [570, 399] width 58 height 27
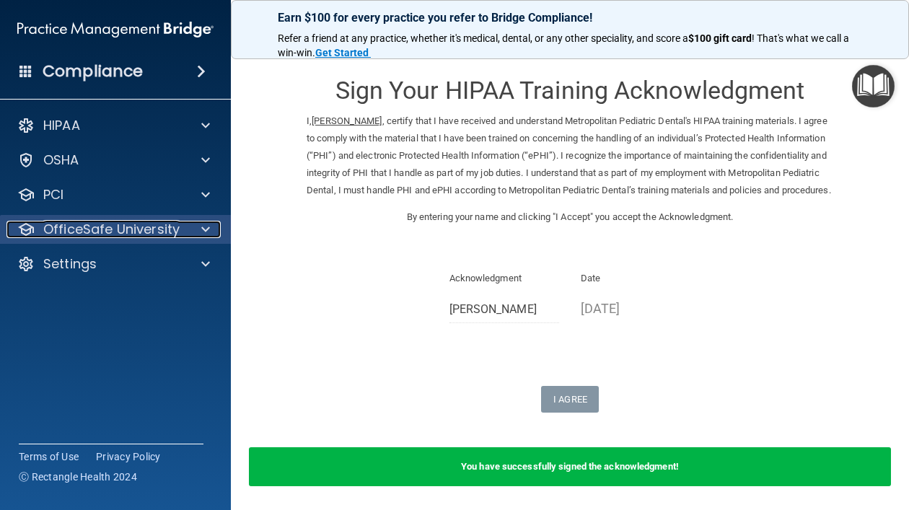
click at [121, 221] on p "OfficeSafe University" at bounding box center [111, 229] width 136 height 17
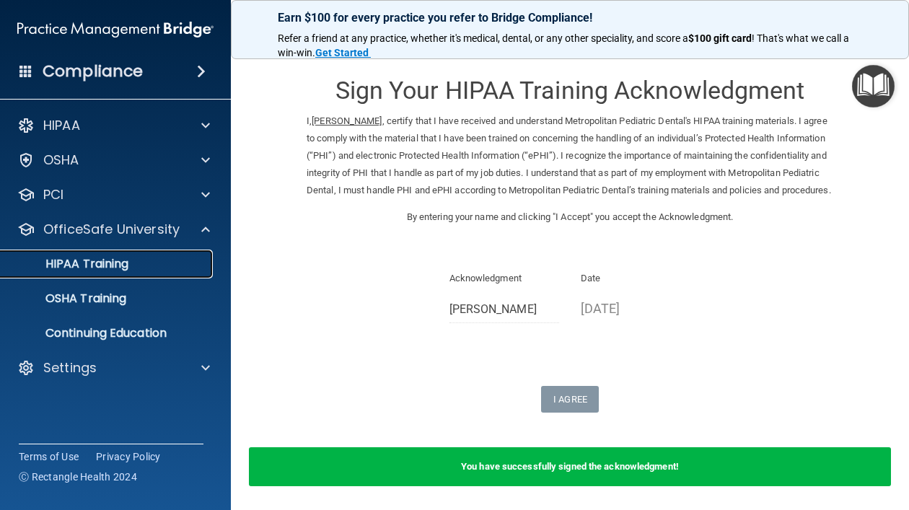
click at [114, 263] on p "HIPAA Training" at bounding box center [68, 264] width 119 height 14
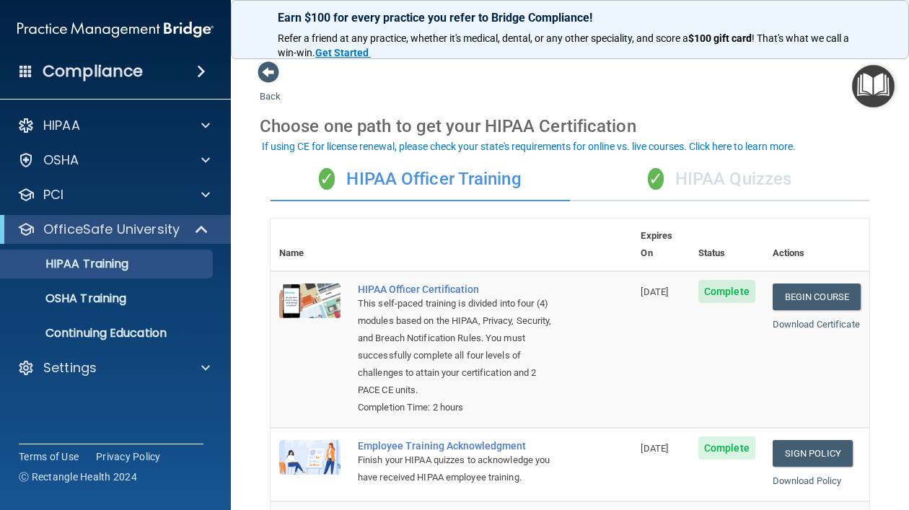
click at [704, 182] on div "✓ HIPAA Quizzes" at bounding box center [719, 179] width 299 height 43
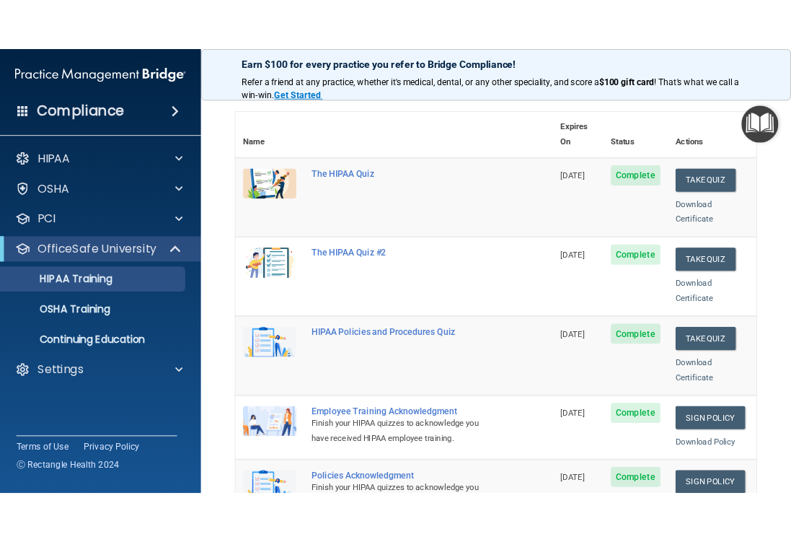
scroll to position [138, 0]
